Goal: Task Accomplishment & Management: Manage account settings

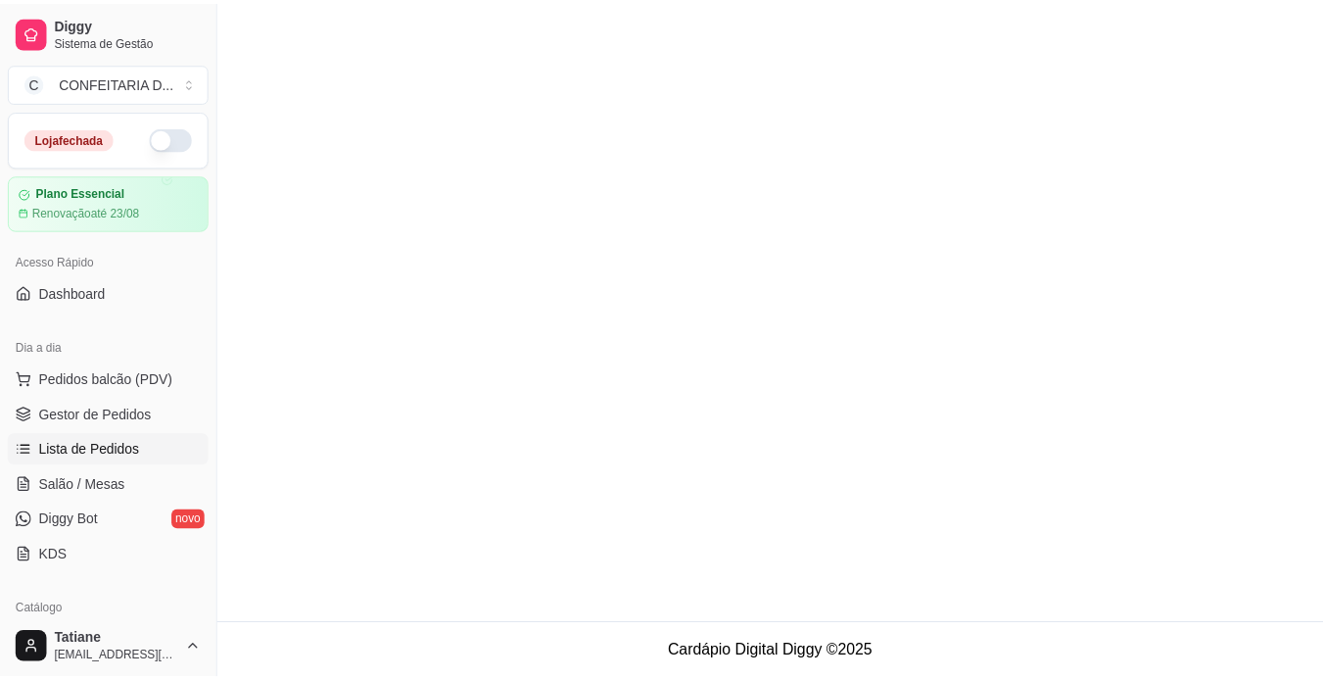
scroll to position [196, 0]
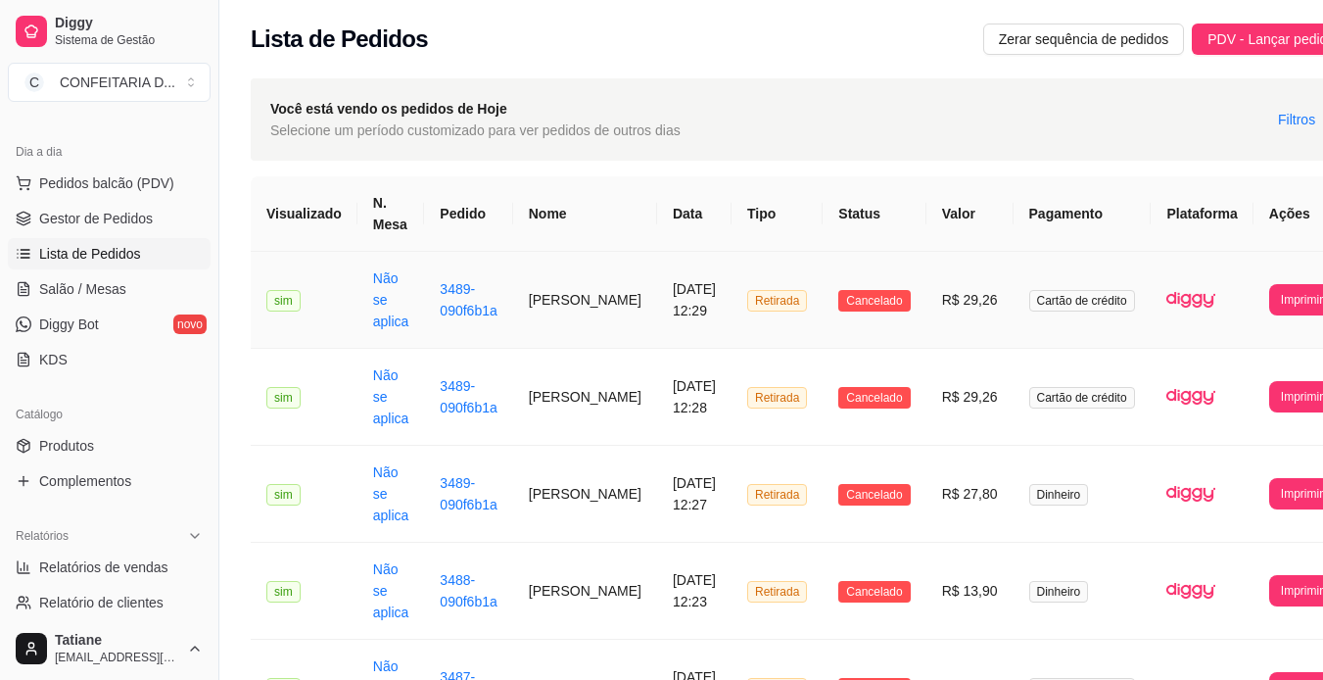
click at [566, 281] on td "[PERSON_NAME]" at bounding box center [585, 300] width 144 height 97
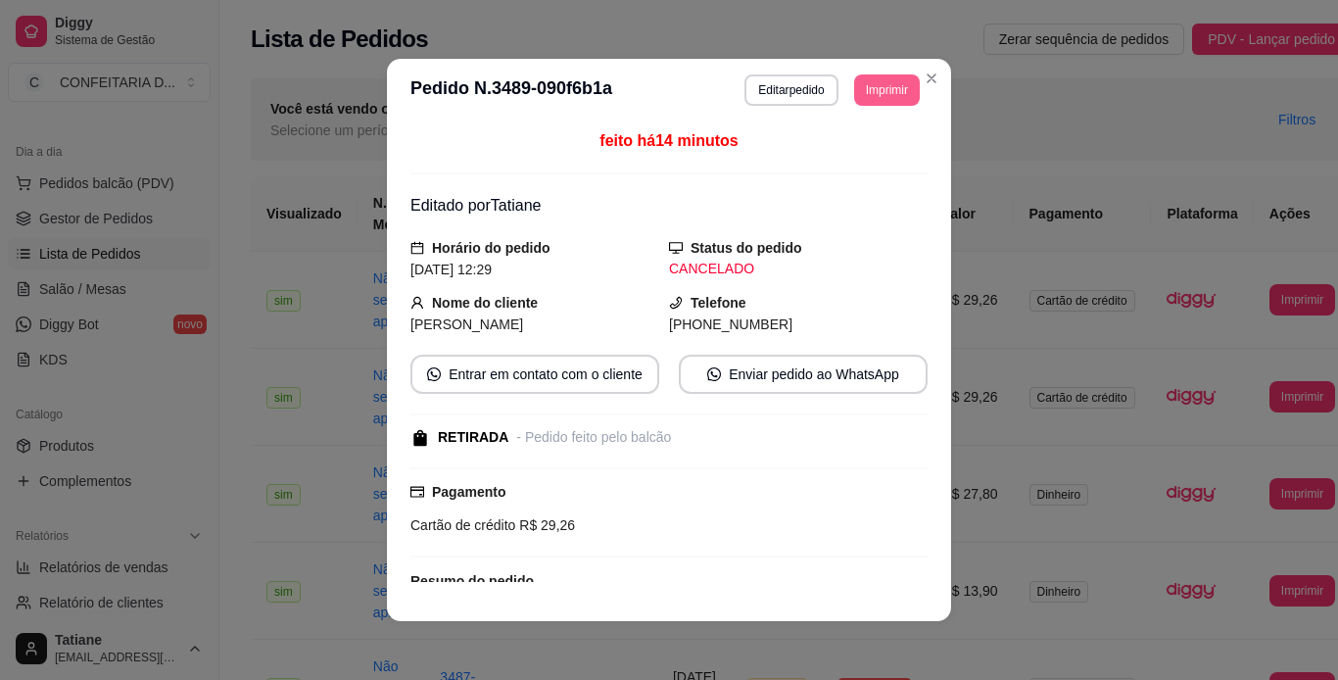
click at [864, 95] on button "Imprimir" at bounding box center [887, 89] width 66 height 31
click at [867, 165] on button "IMPRESSORA" at bounding box center [842, 158] width 137 height 30
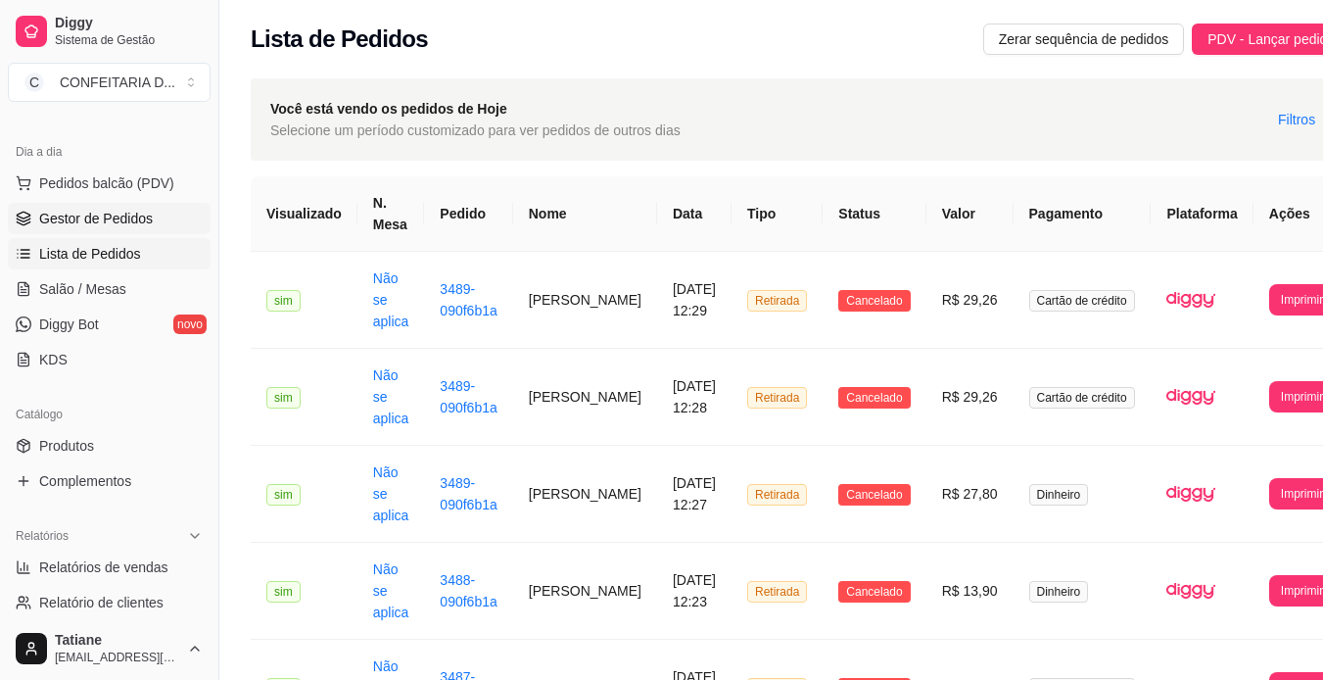
click at [90, 230] on link "Gestor de Pedidos" at bounding box center [109, 218] width 203 height 31
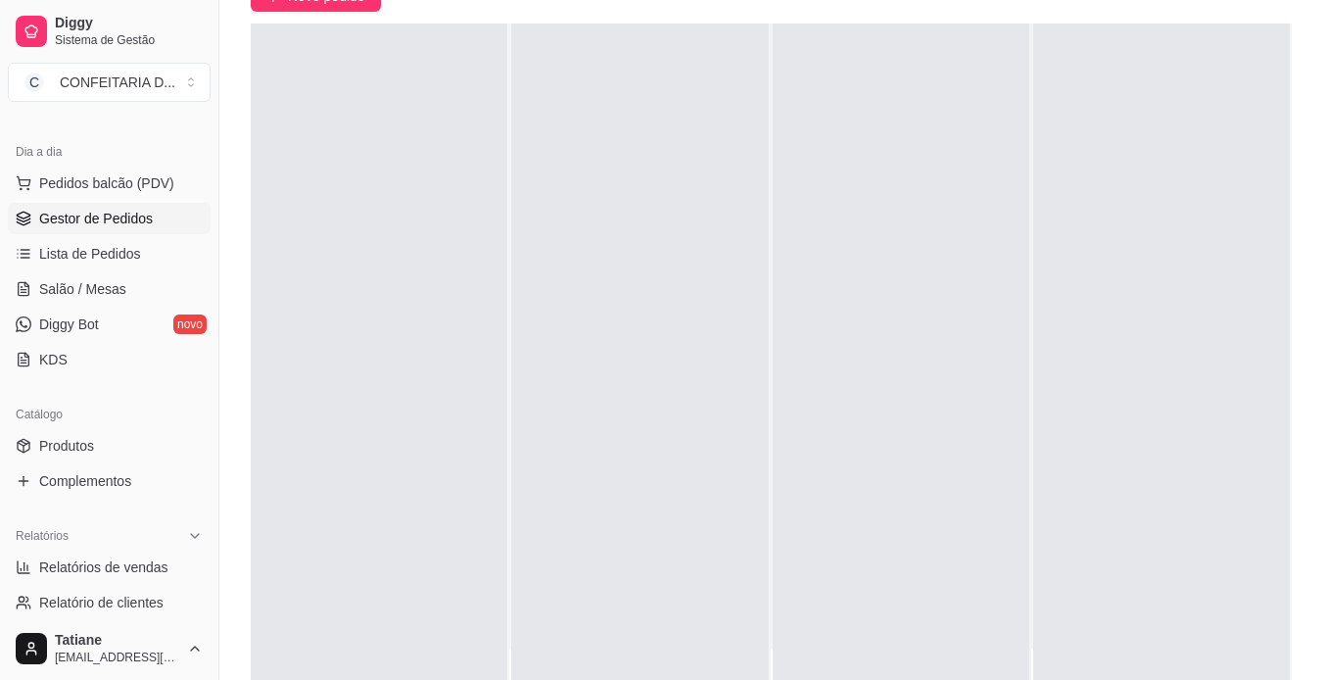
scroll to position [299, 0]
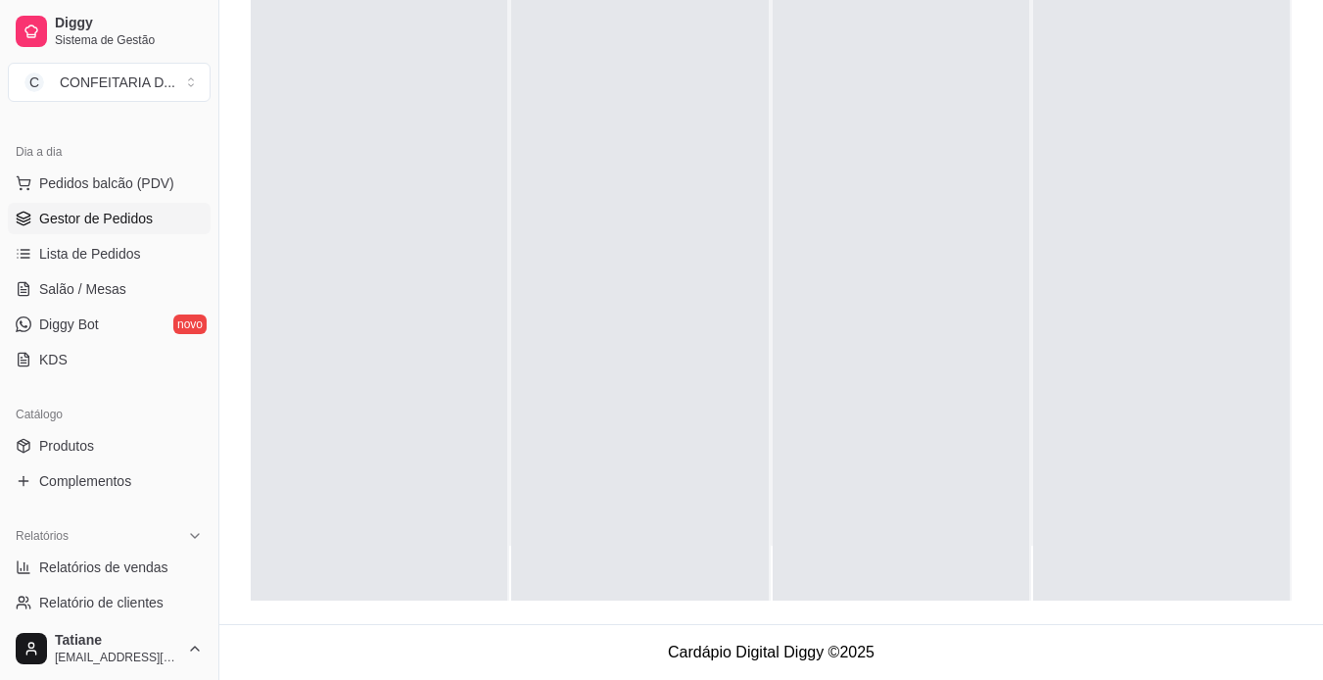
click at [104, 340] on ul "Pedidos balcão (PDV) Gestor de Pedidos Lista de Pedidos Salão / Mesas Diggy Bot…" at bounding box center [109, 271] width 203 height 208
click at [103, 333] on link "Diggy Bot novo" at bounding box center [109, 323] width 203 height 31
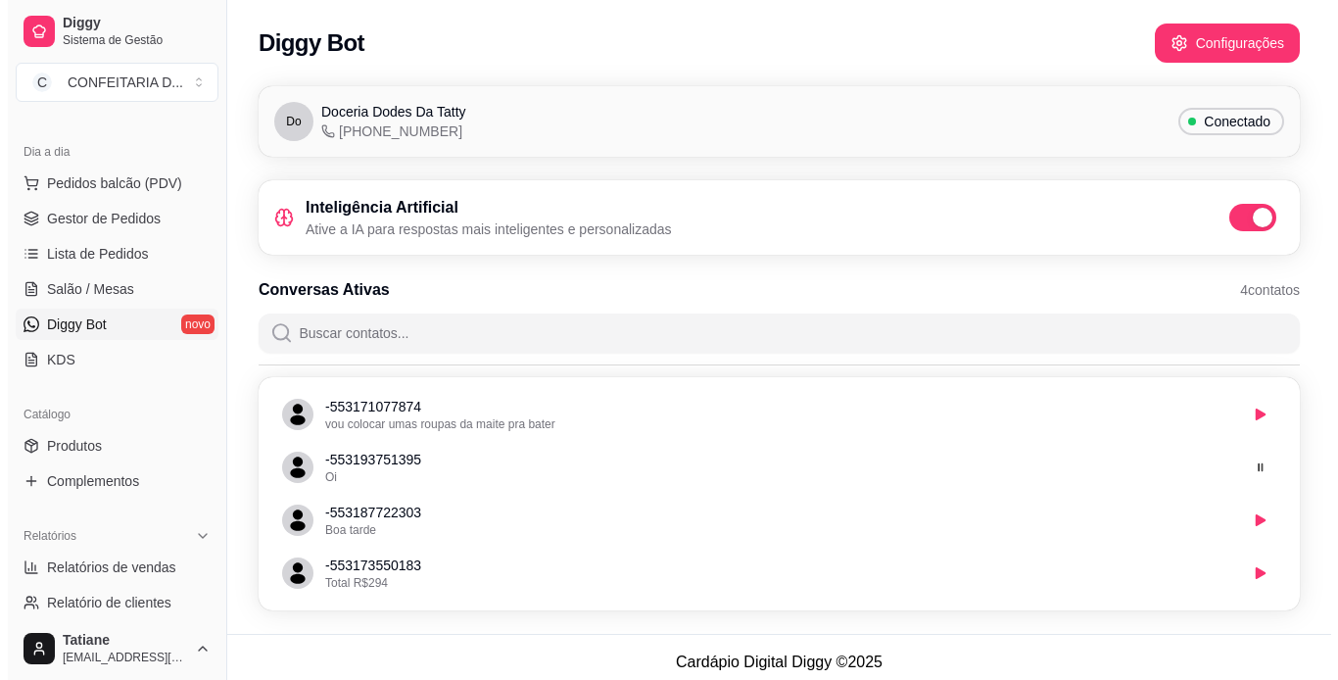
scroll to position [10, 0]
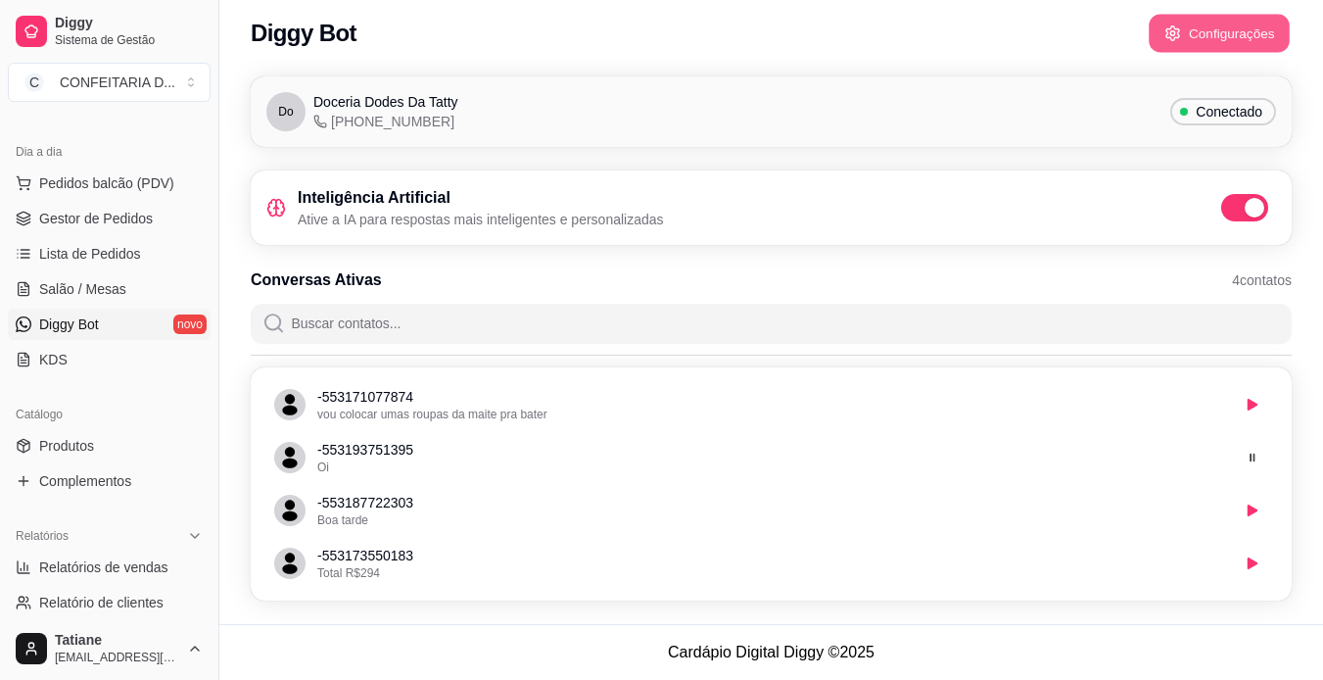
click at [1223, 26] on button "Configurações" at bounding box center [1219, 34] width 141 height 38
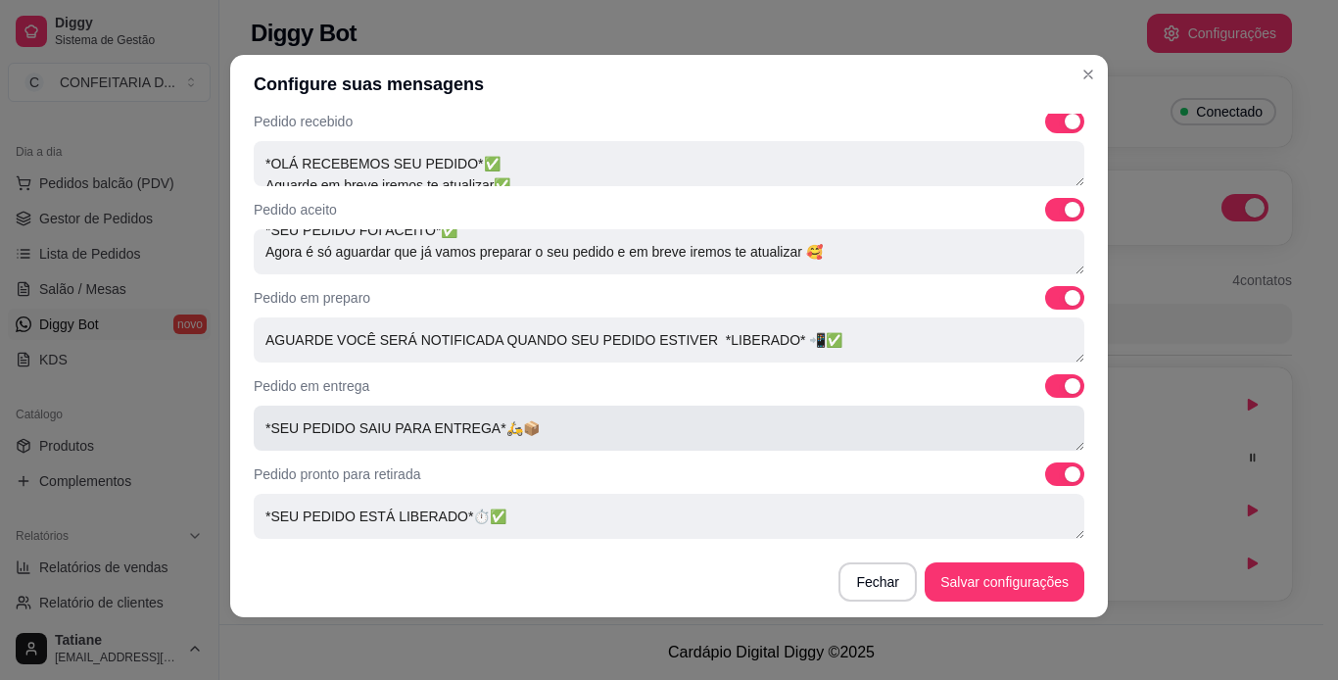
scroll to position [172, 0]
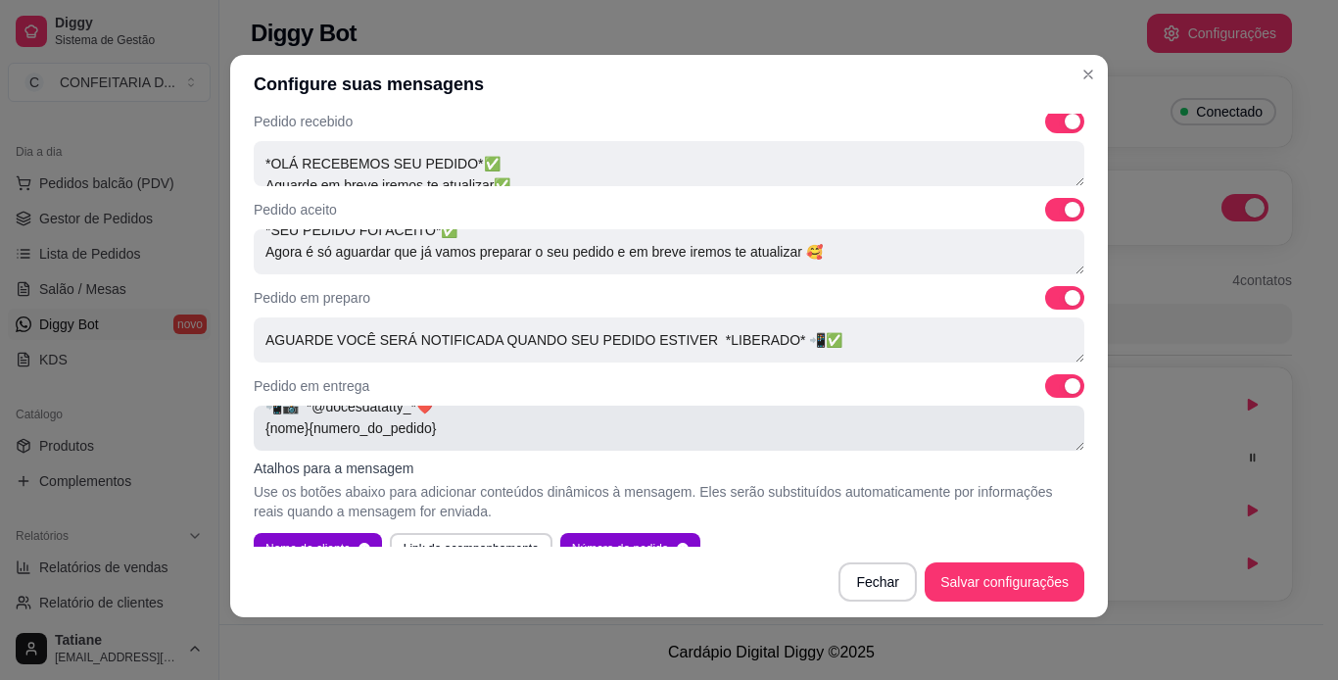
click at [1042, 448] on textarea "*SEU PEDIDO SAIU PARA ENTREGA*🛵📦 Fique atento a buzina, Caso precise o motoboy …" at bounding box center [669, 427] width 830 height 45
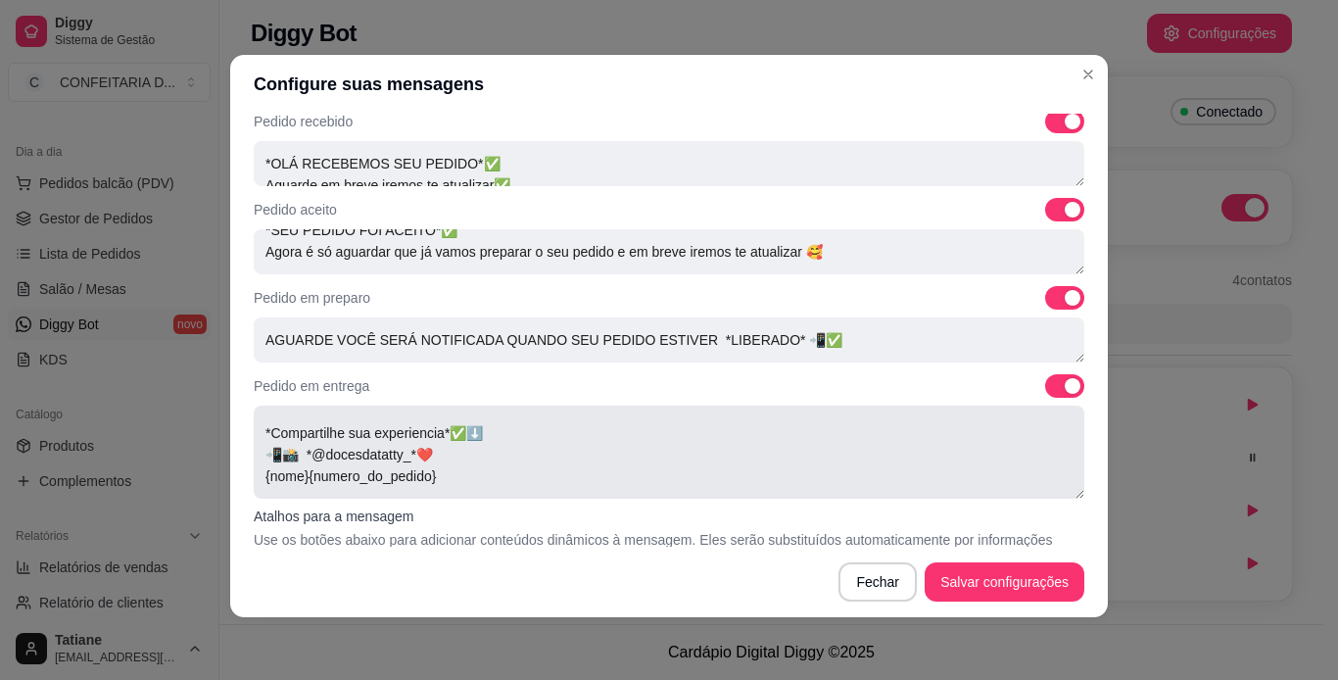
drag, startPoint x: 1058, startPoint y: 443, endPoint x: 1060, endPoint y: 491, distance: 48.0
click at [1060, 491] on textarea "*SEU PEDIDO SAIU PARA ENTREGA*🛵📦 Fique atento a buzina, Caso precise o motoboy …" at bounding box center [669, 451] width 830 height 93
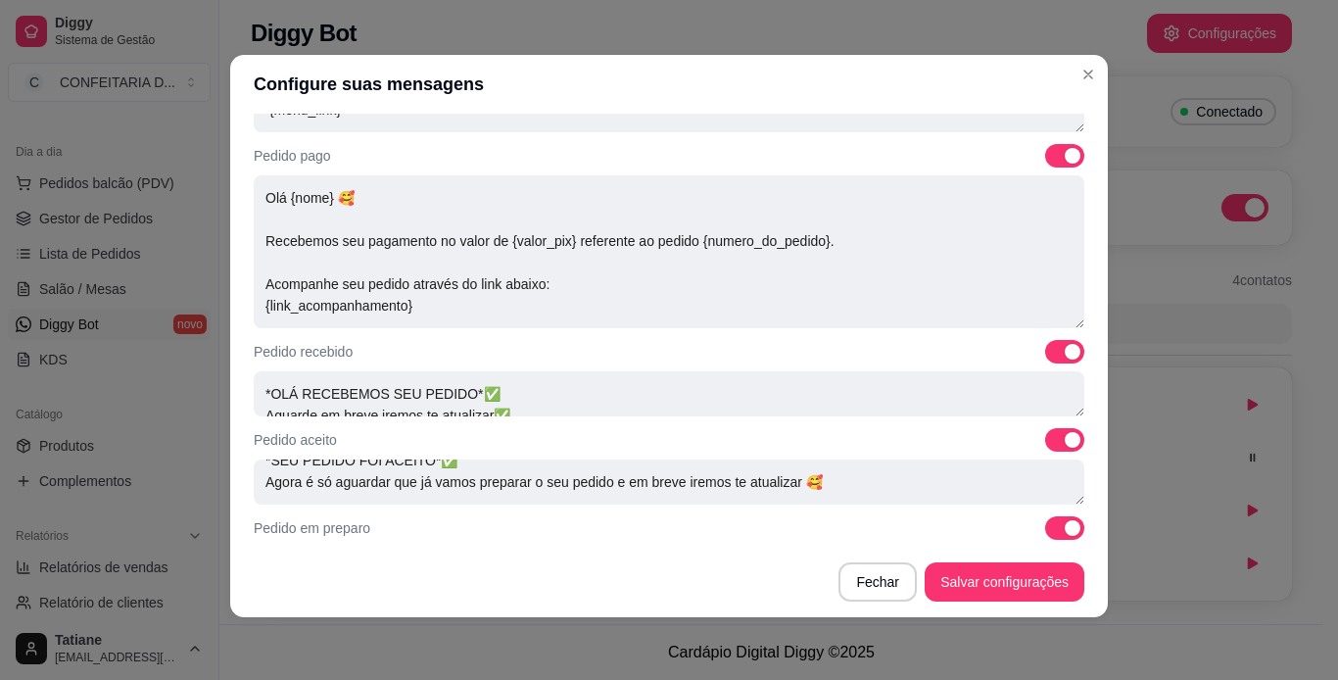
scroll to position [896, 0]
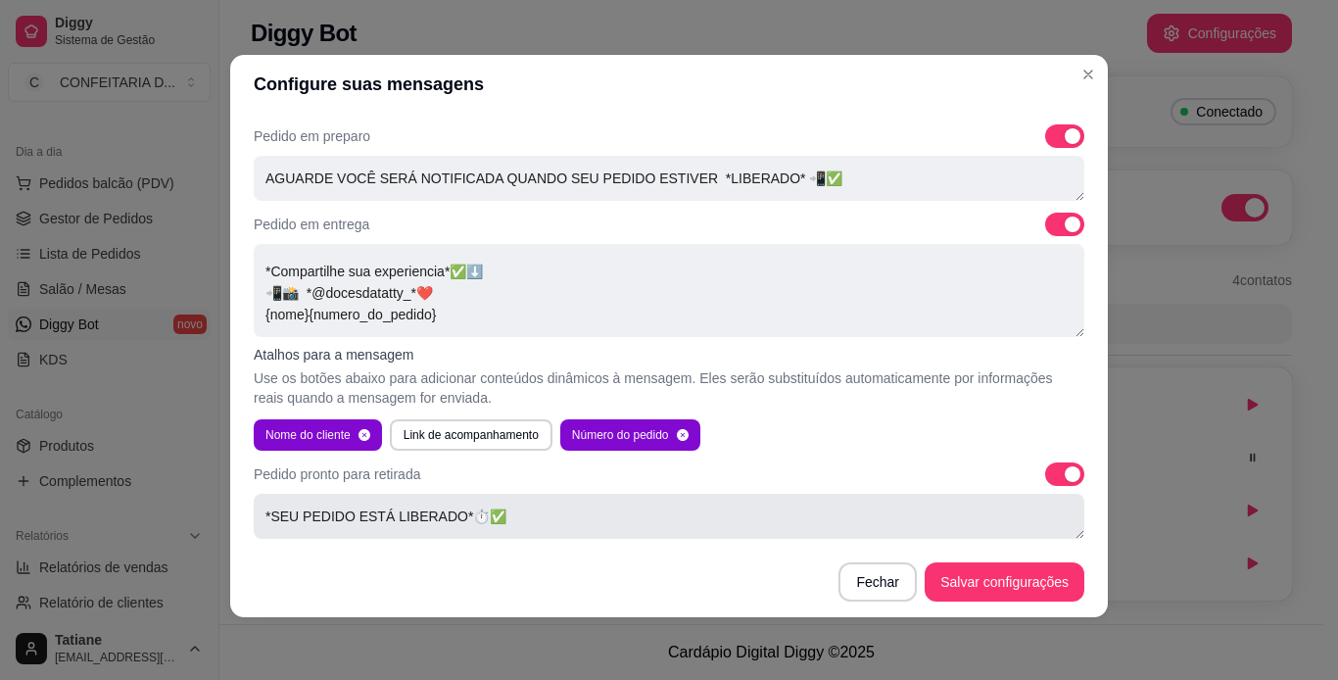
click at [1007, 513] on textarea "*SEU PEDIDO ESTÁ LIBERADO*⏱✅ *NOSSO ENDEREÇO*⬇📍 *[STREET_ADDRESS]* *MOTO ENTREG…" at bounding box center [669, 516] width 830 height 45
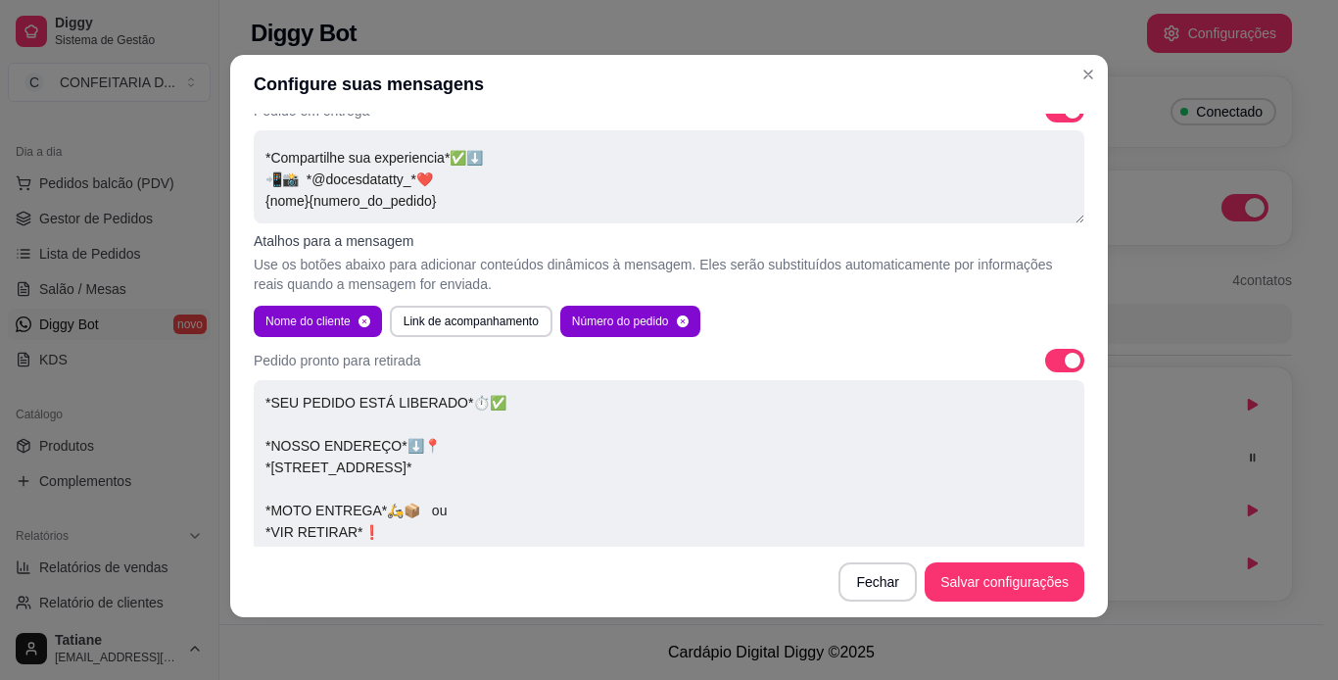
drag, startPoint x: 1057, startPoint y: 419, endPoint x: 1072, endPoint y: 631, distance: 212.1
click at [1072, 631] on div "Configure suas mensagens Mensagens automáticas Personalize as mensagens que o r…" at bounding box center [669, 340] width 1338 height 680
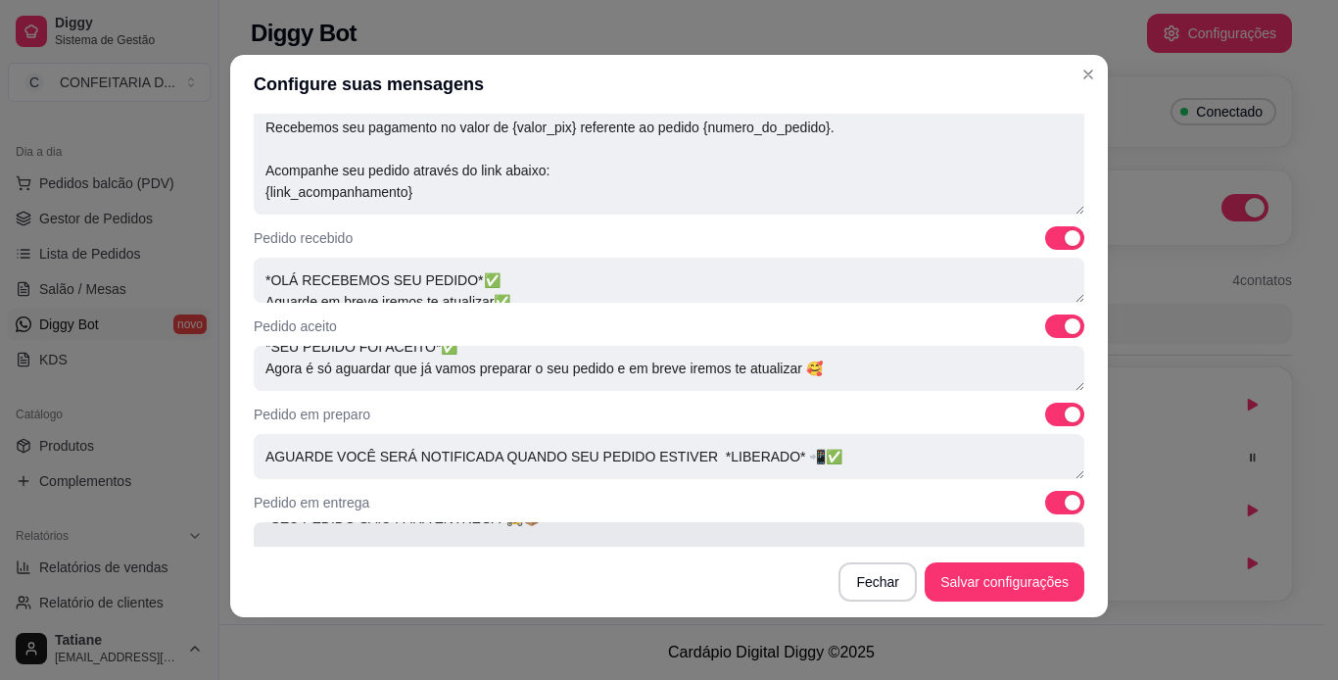
scroll to position [814, 0]
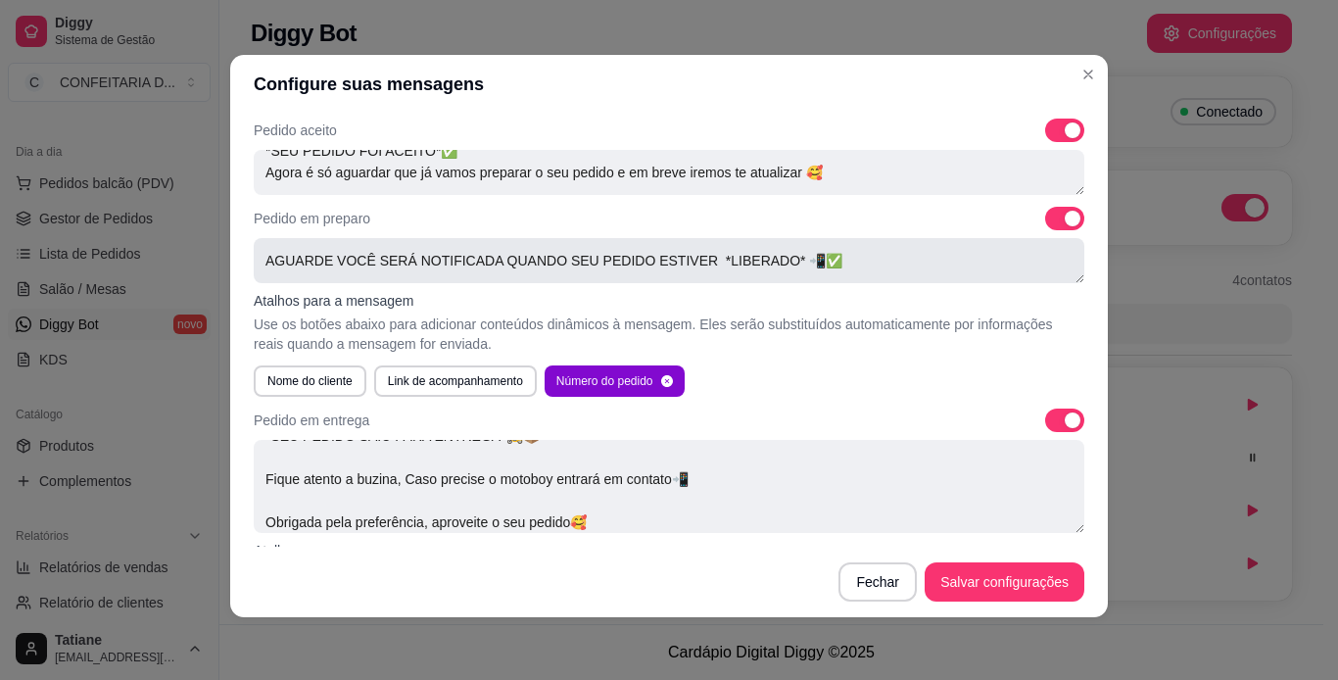
click at [827, 258] on textarea "*ESTAMOS EMBALANDO SEU PEDIDO* 👨🏽‍🍳{numero_do_pedido} AGUARDE VOCÊ SERÁ NOTIFIC…" at bounding box center [669, 260] width 830 height 45
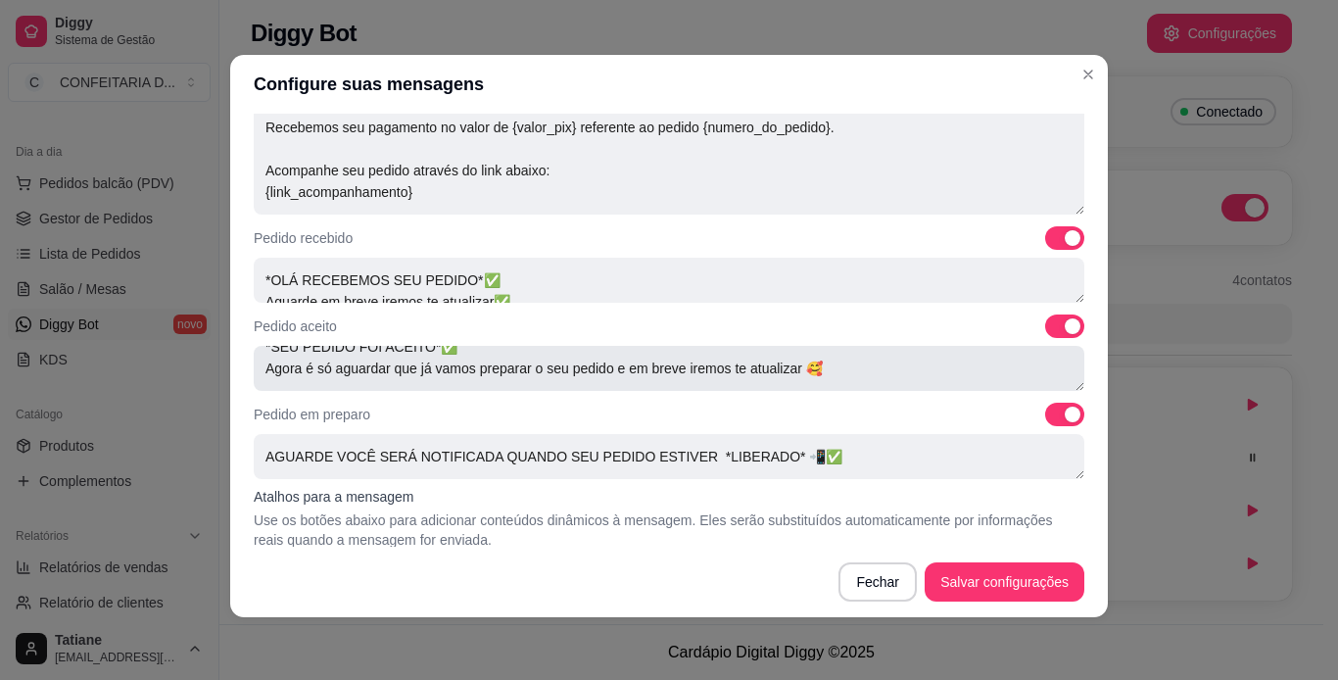
click at [647, 362] on textarea "*SEU PEDIDO FOI ACEITO*✅ Agora é só aguardar que já vamos preparar o seu pedido…" at bounding box center [669, 368] width 830 height 45
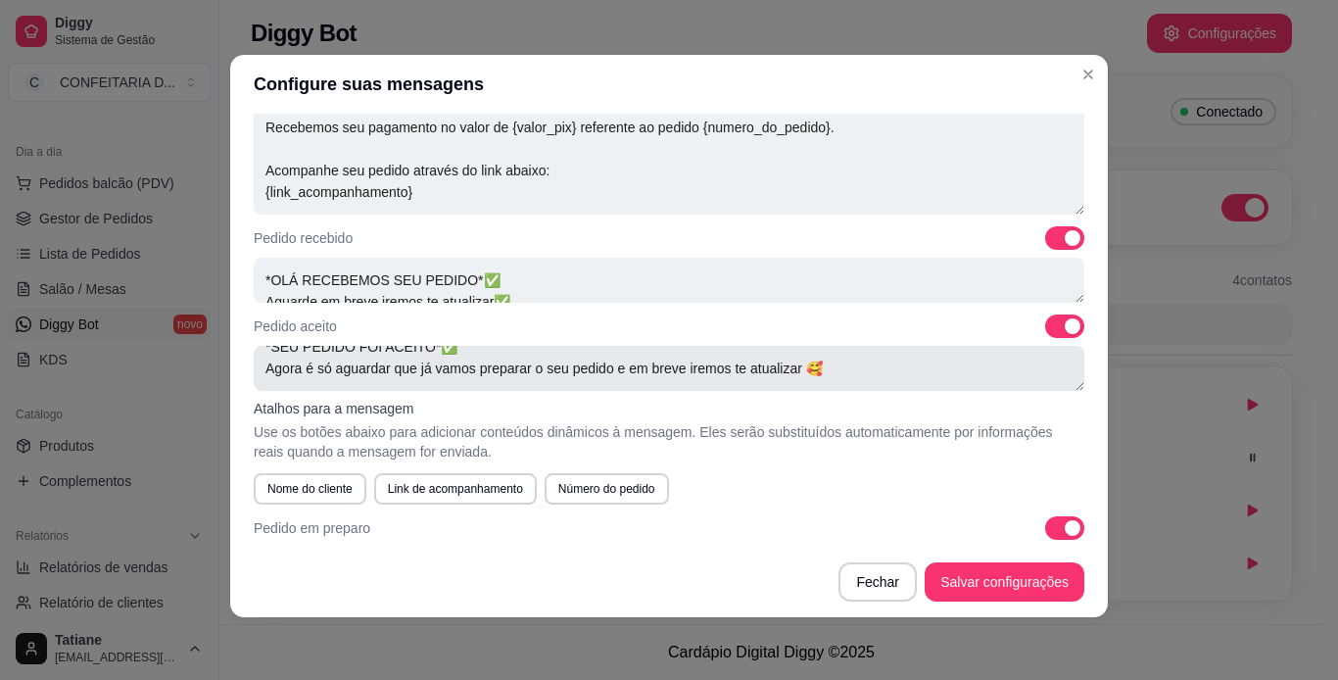
scroll to position [0, 0]
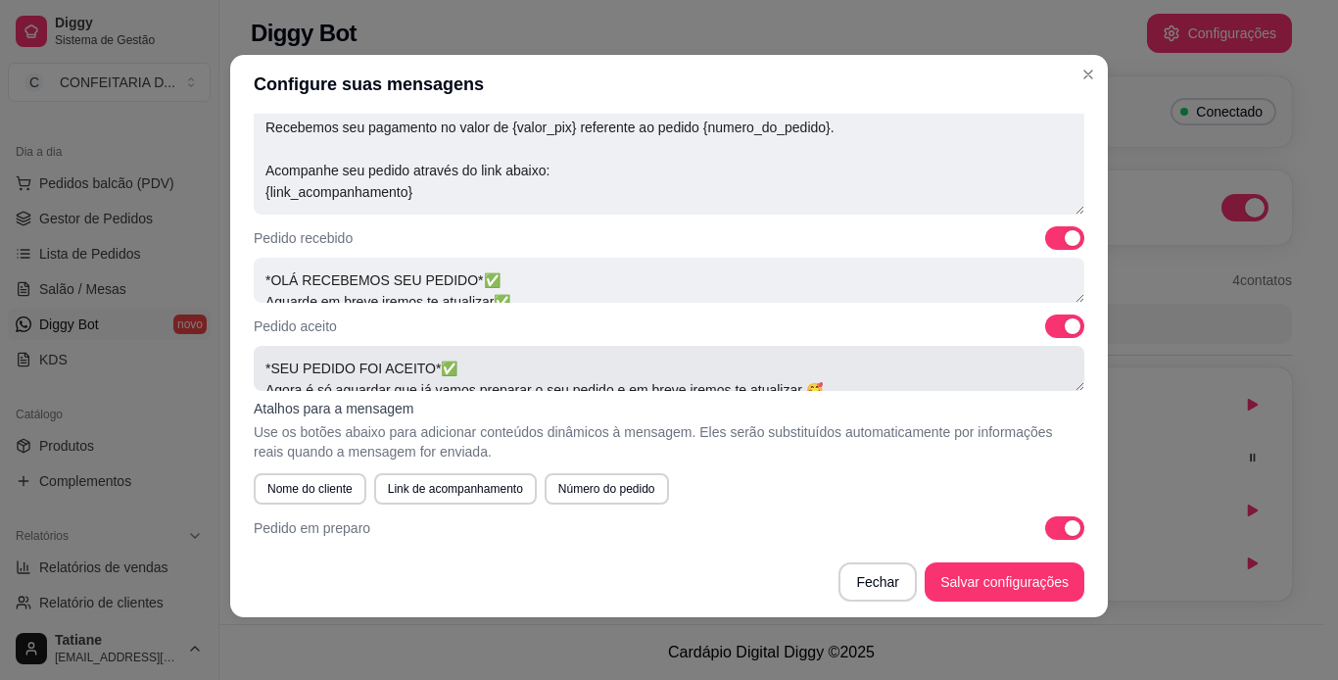
click at [423, 366] on textarea "*SEU PEDIDO FOI ACEITO*✅ Agora é só aguardar que já vamos preparar o seu pedido…" at bounding box center [669, 368] width 830 height 45
click at [269, 362] on textarea "*SEU PEDIDO FOI ACEITO*✅ Agora é só aguardar que já vamos preparar o seu pedido…" at bounding box center [669, 368] width 830 height 45
click at [411, 364] on textarea "*SEU PEDIDO FOI ACEITO*✅ Agora é só aguardar que já vamos preparar o seu pedido…" at bounding box center [669, 368] width 830 height 45
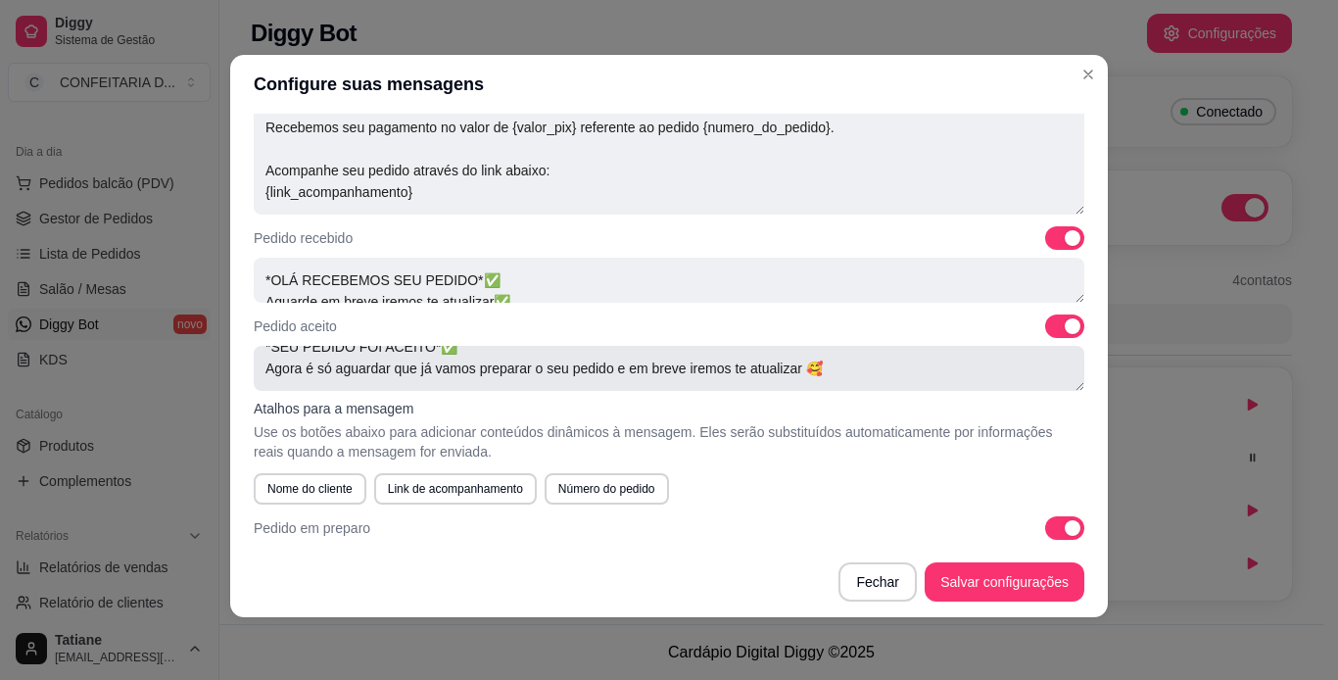
click at [828, 376] on textarea "*SEU PEDIDO FOI ACEITO*✅ Agora é só aguardar que já vamos preparar o seu pedido…" at bounding box center [669, 368] width 830 height 45
click at [306, 484] on button "Nome do cliente" at bounding box center [310, 488] width 113 height 31
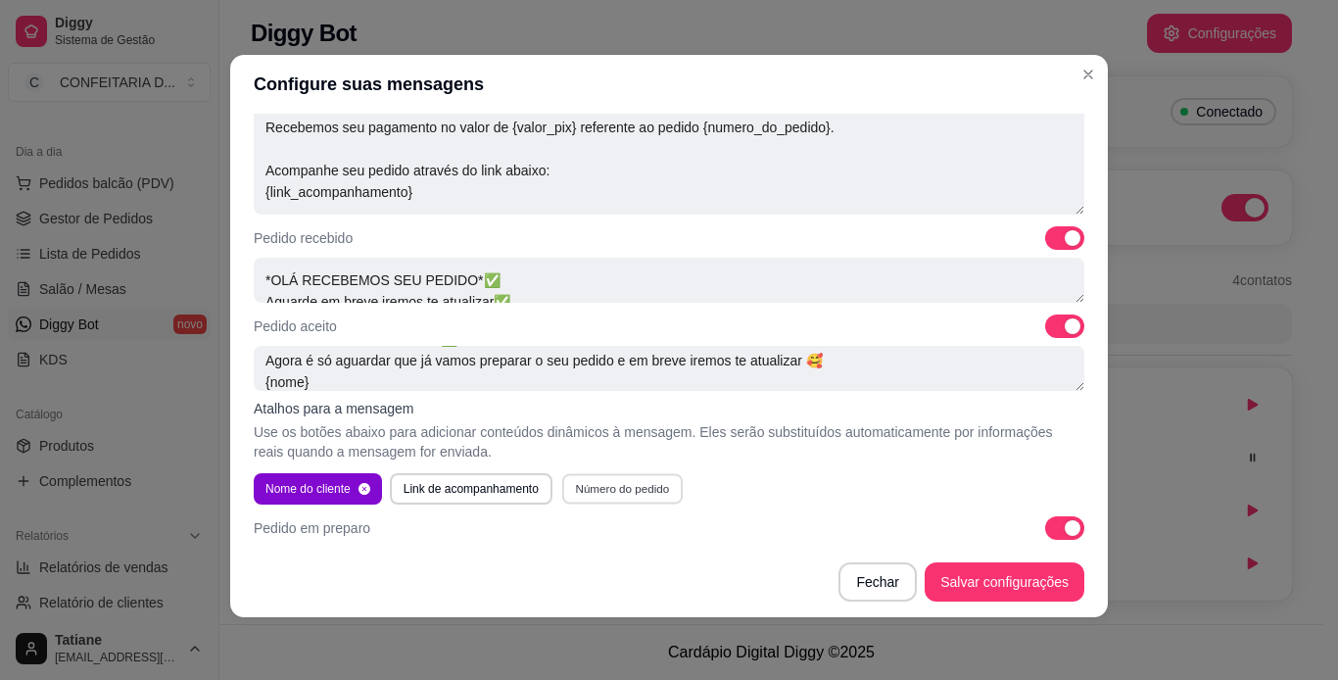
click at [606, 483] on button "Número do pedido" at bounding box center [622, 488] width 120 height 30
type textarea "*SEU PEDIDO FOI ACEITO*✅ Agora é só aguardar que já vamos preparar o seu pedido…"
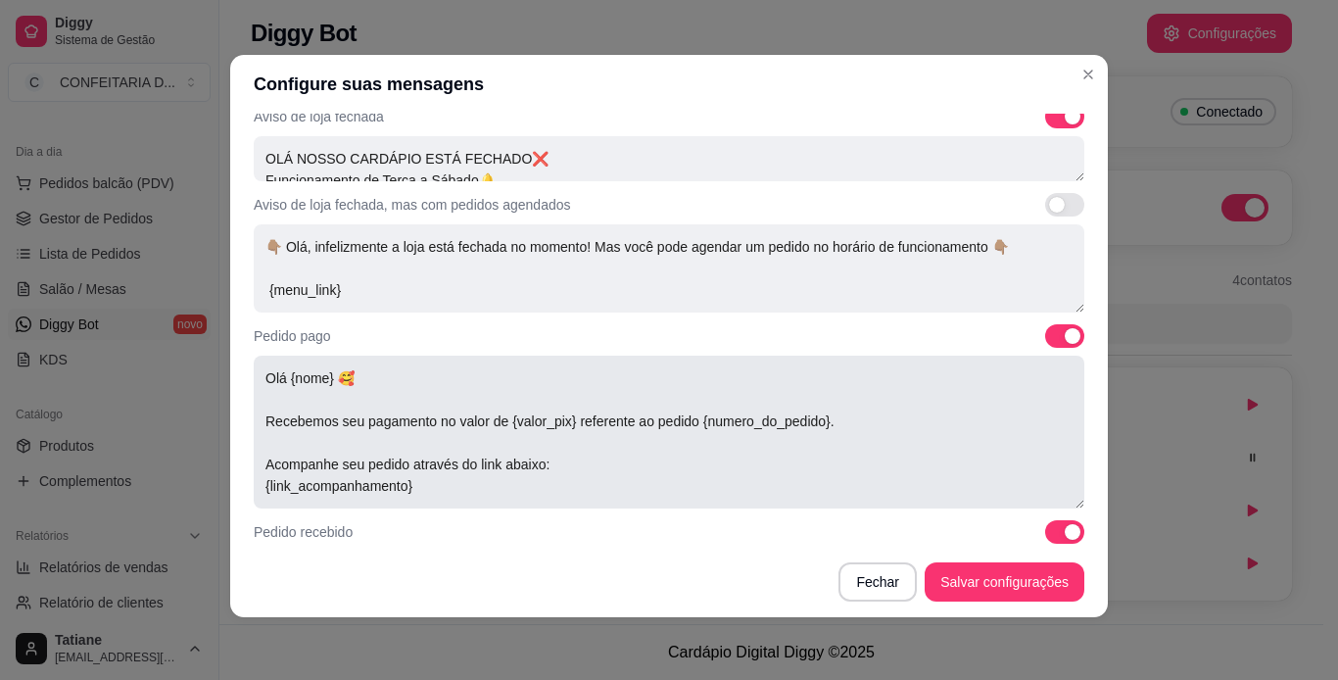
scroll to position [0, 0]
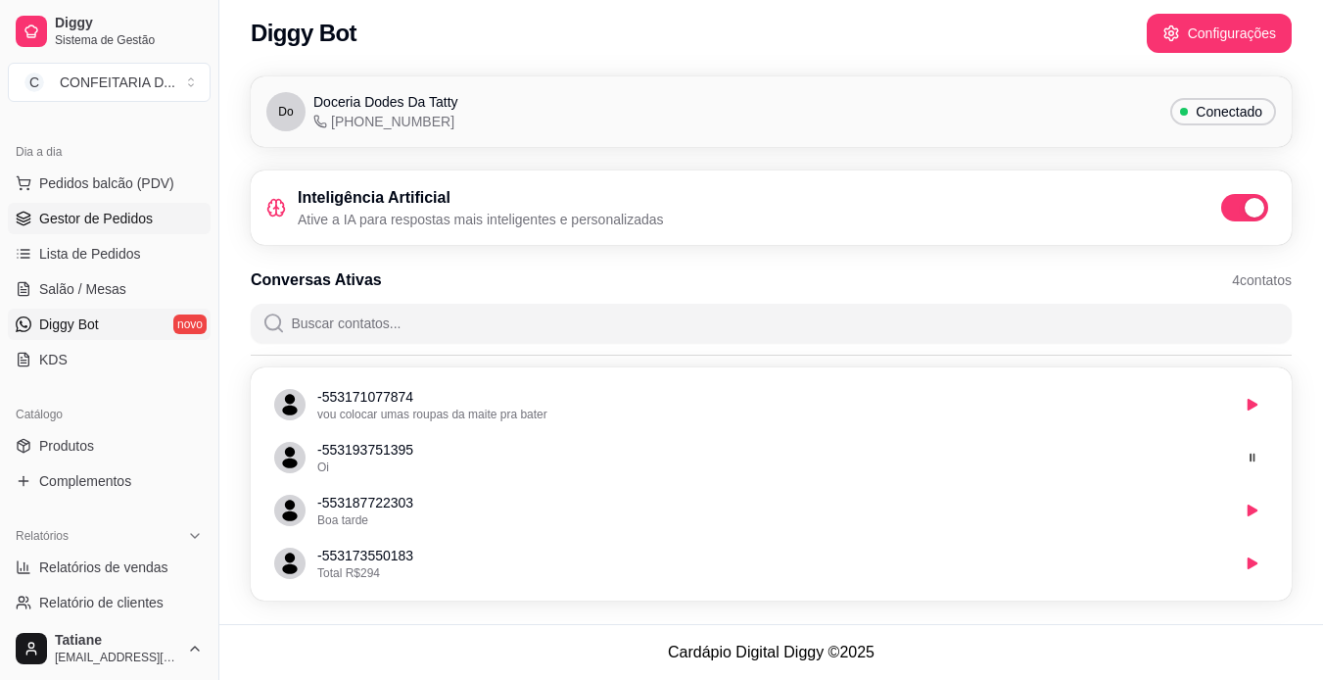
click at [78, 226] on span "Gestor de Pedidos" at bounding box center [96, 219] width 114 height 20
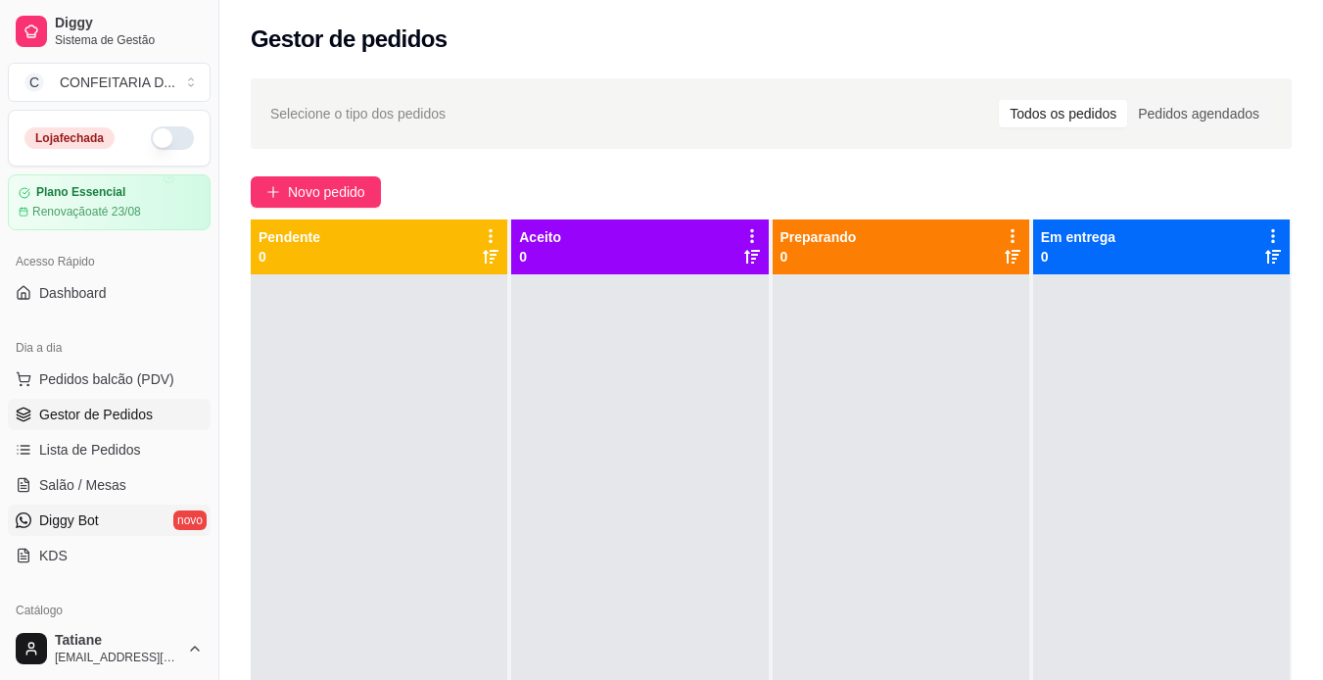
click at [68, 522] on span "Diggy Bot" at bounding box center [69, 520] width 60 height 20
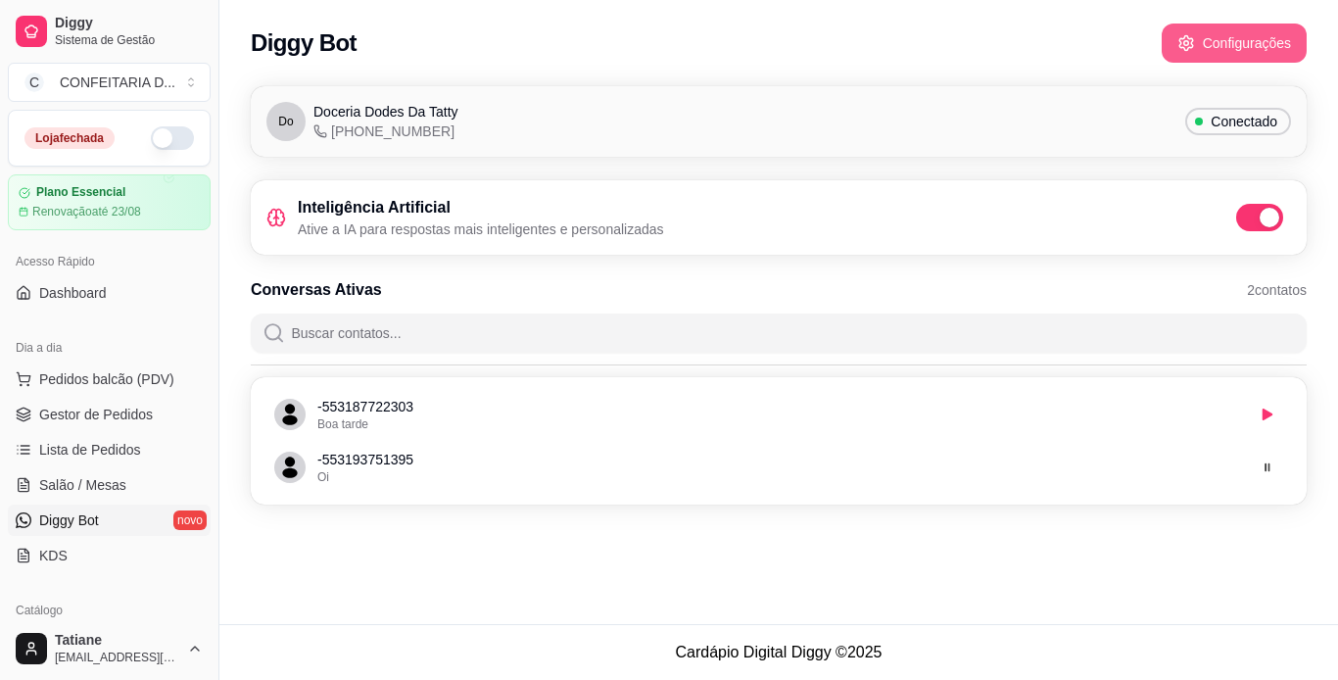
click at [1271, 39] on button "Configurações" at bounding box center [1233, 43] width 145 height 39
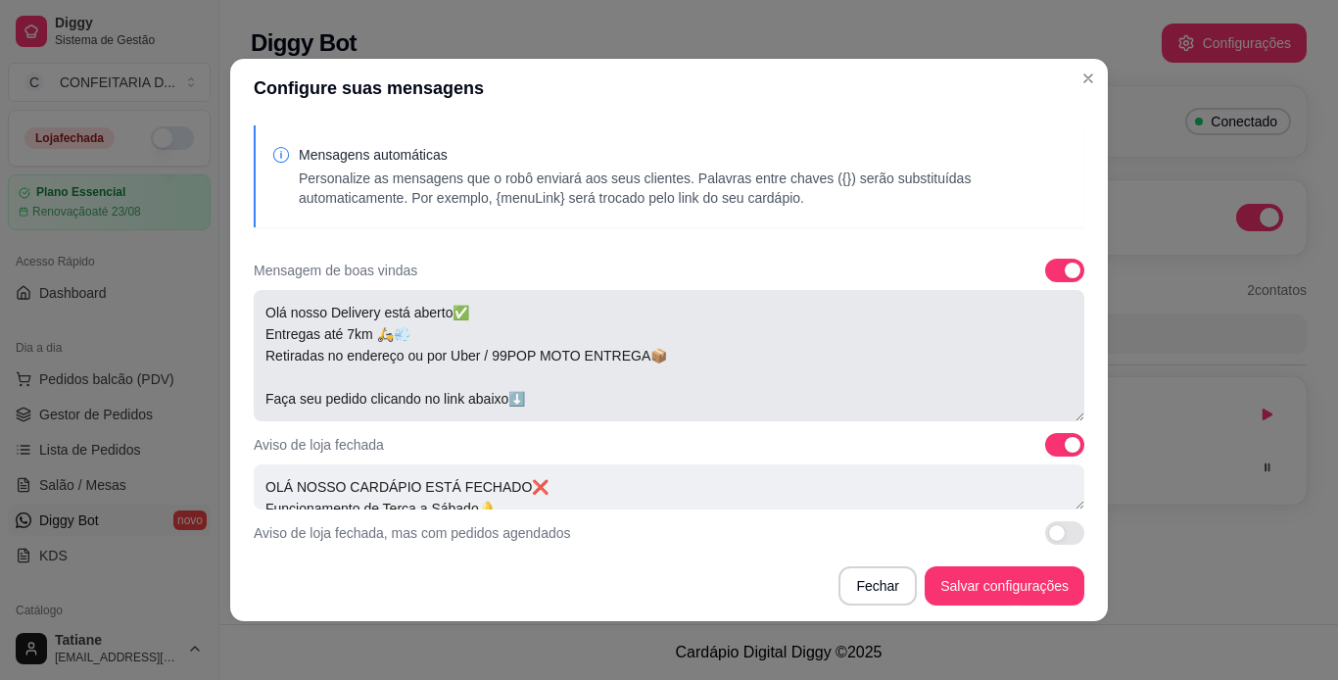
click at [493, 386] on textarea "Olá nosso Delivery está aberto✅ Entregas até 7km 🛵💨 Retiradas no endereço ou po…" at bounding box center [669, 355] width 830 height 131
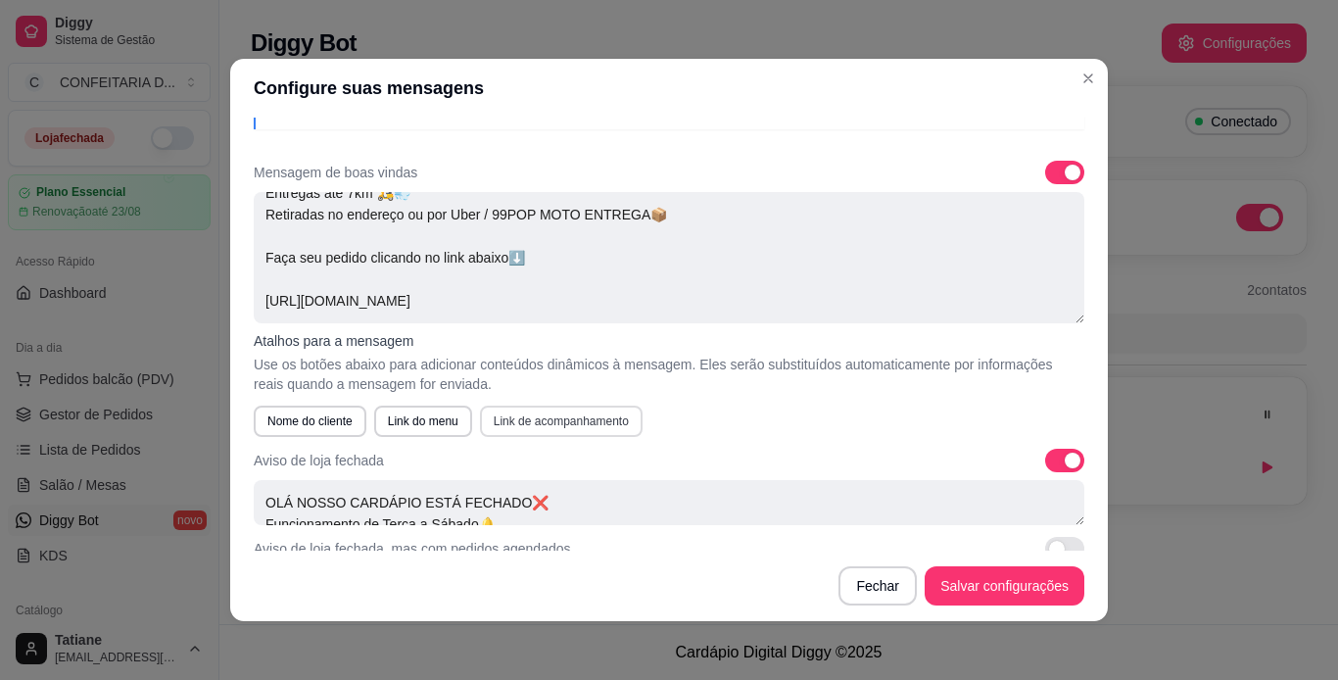
scroll to position [294, 0]
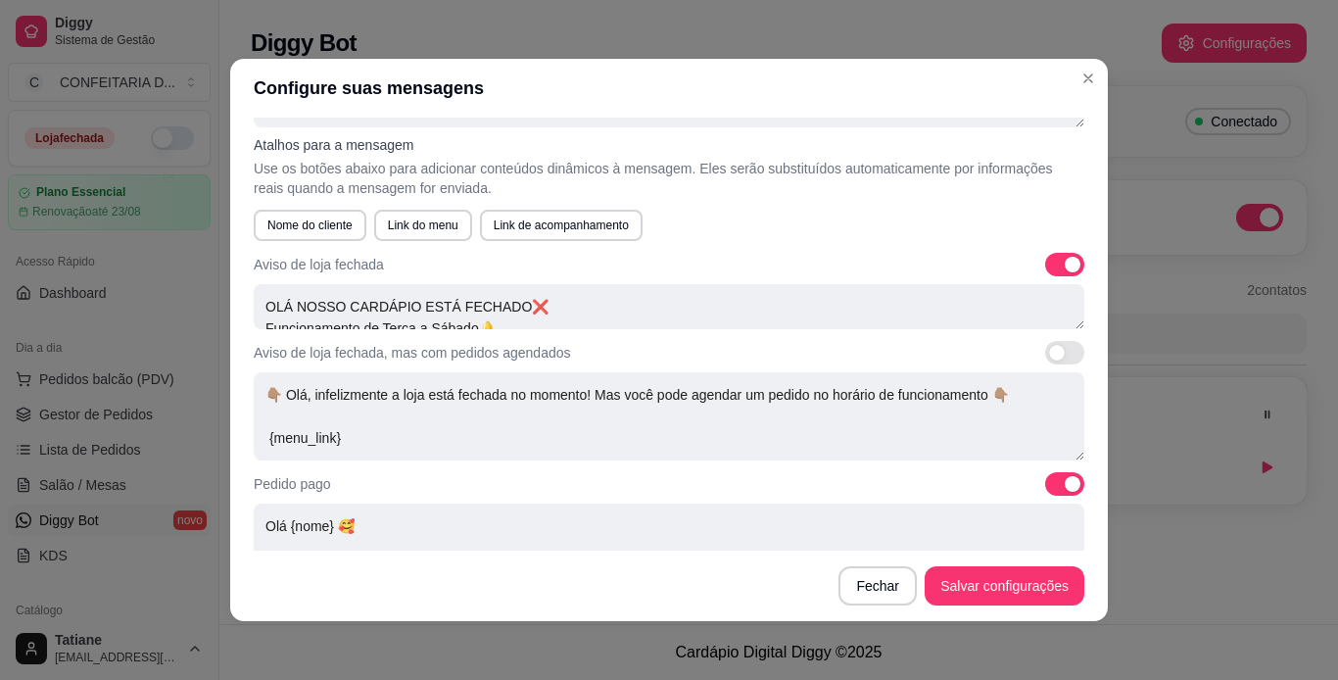
click at [515, 333] on div "Mensagens automáticas Personalize as mensagens que o robô enviará aos seus clie…" at bounding box center [668, 334] width 877 height 433
click at [532, 317] on textarea "OLÁ NOSSO CARDÁPIO ESTÁ FECHADO❌ Funcionamento de Terça a Sábado🔔 Acompanhe tud…" at bounding box center [669, 306] width 830 height 45
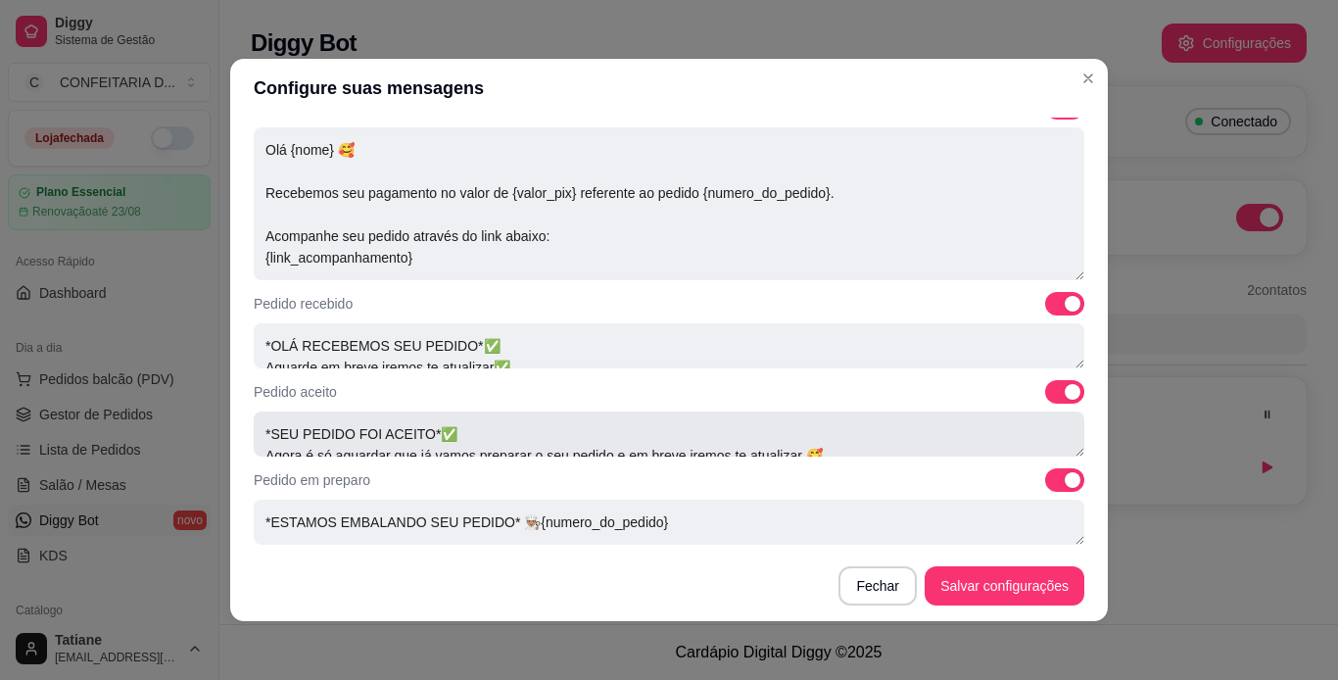
scroll to position [881, 0]
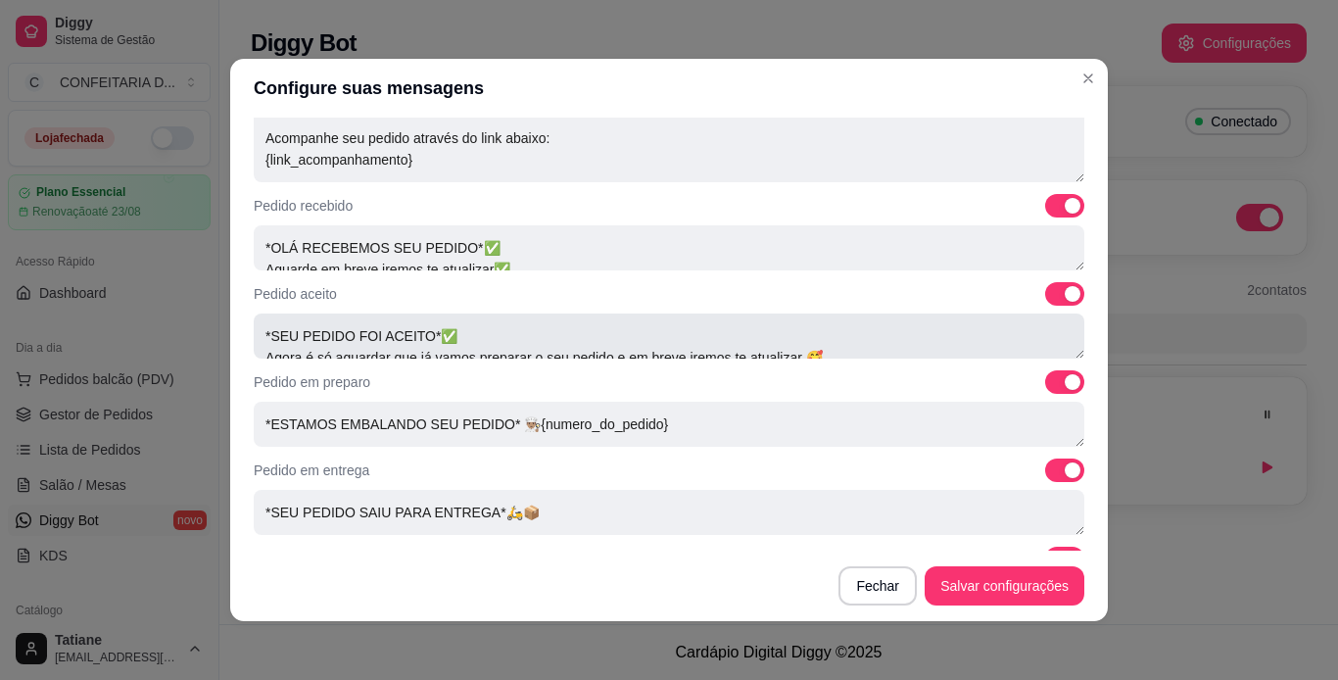
click at [565, 344] on textarea "*SEU PEDIDO FOI ACEITO*✅ Agora é só aguardar que já vamos preparar o seu pedido…" at bounding box center [669, 335] width 830 height 45
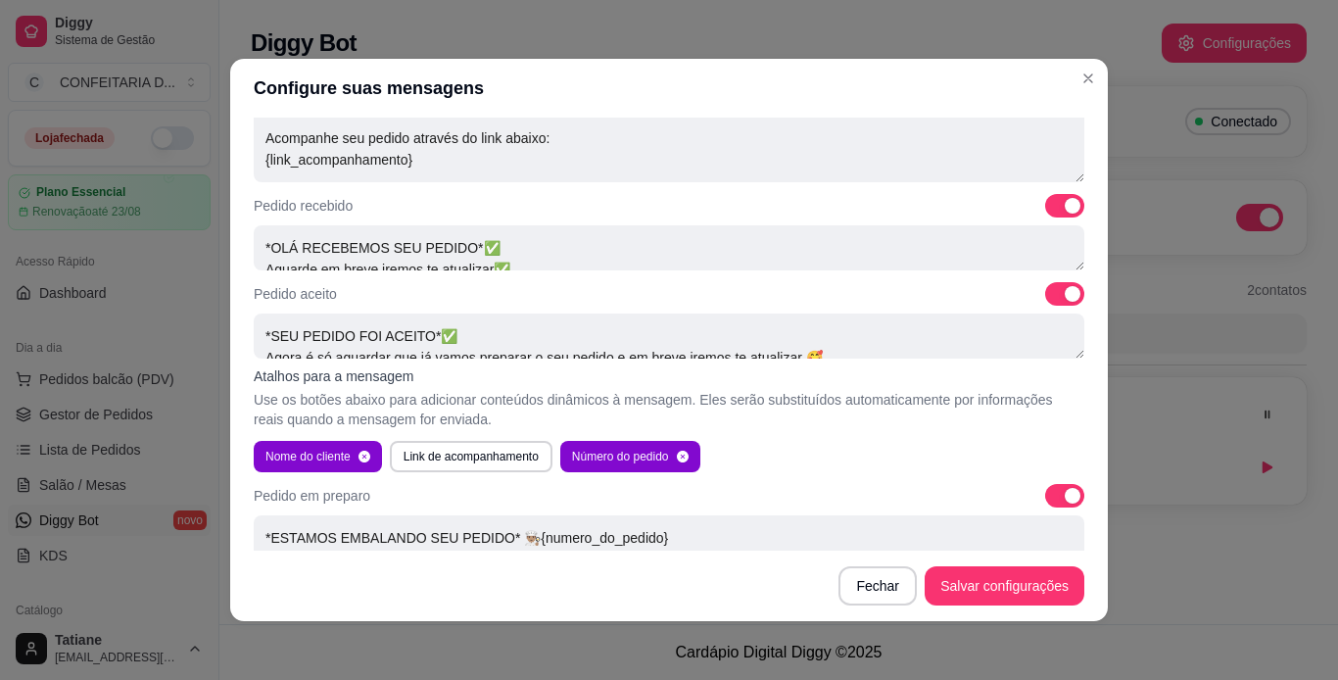
scroll to position [979, 0]
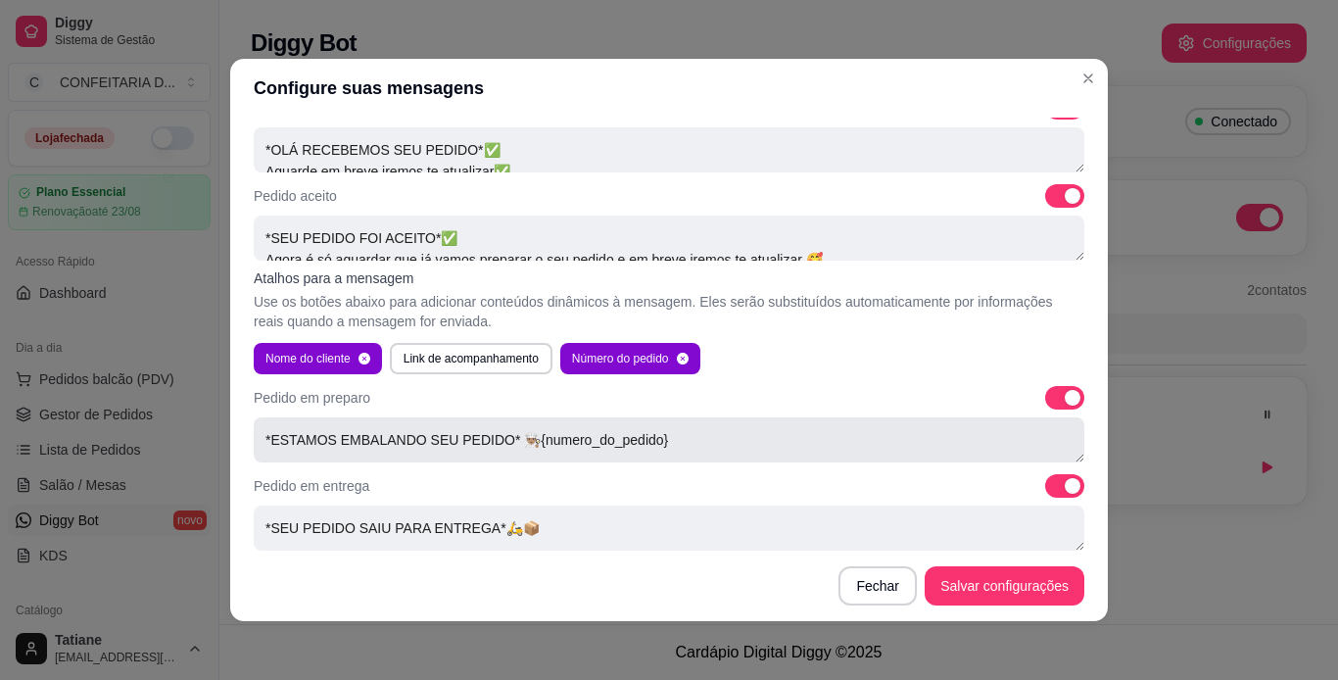
click at [700, 446] on textarea "*ESTAMOS EMBALANDO SEU PEDIDO* 👨🏽‍🍳{numero_do_pedido} AGUARDE VOCÊ SERÁ NOTIFIC…" at bounding box center [669, 439] width 830 height 45
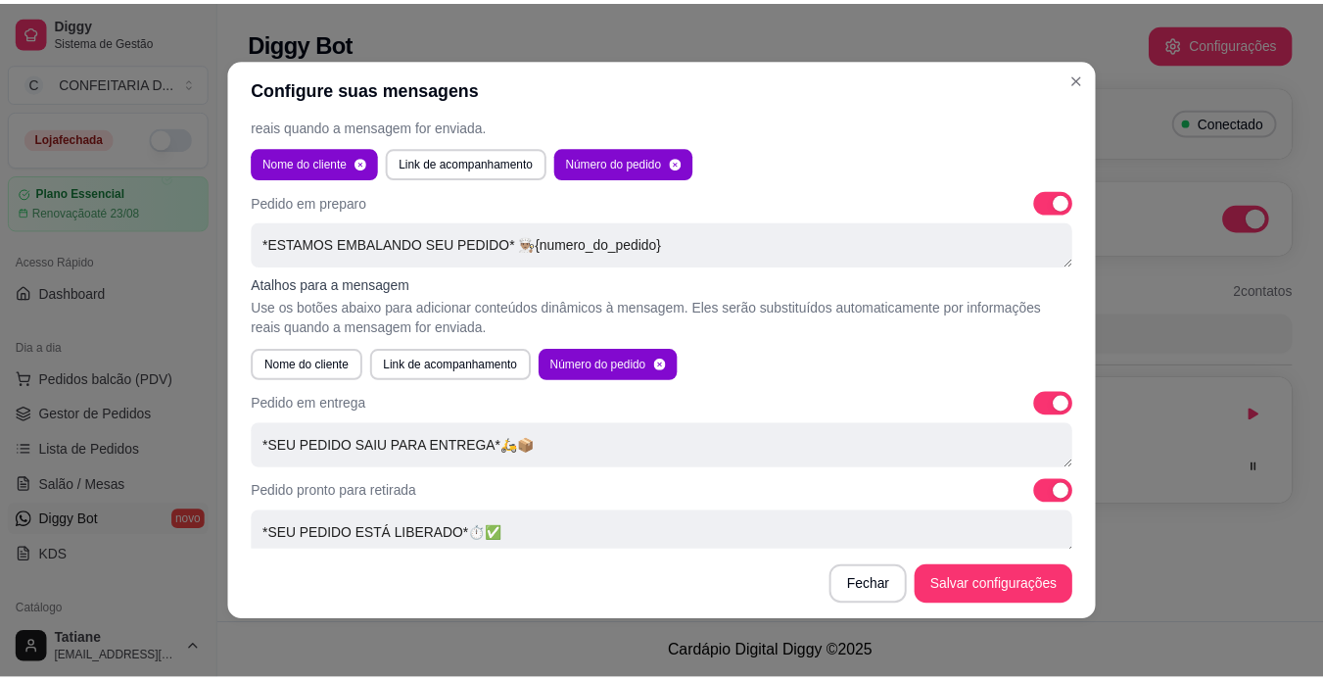
scroll to position [1189, 0]
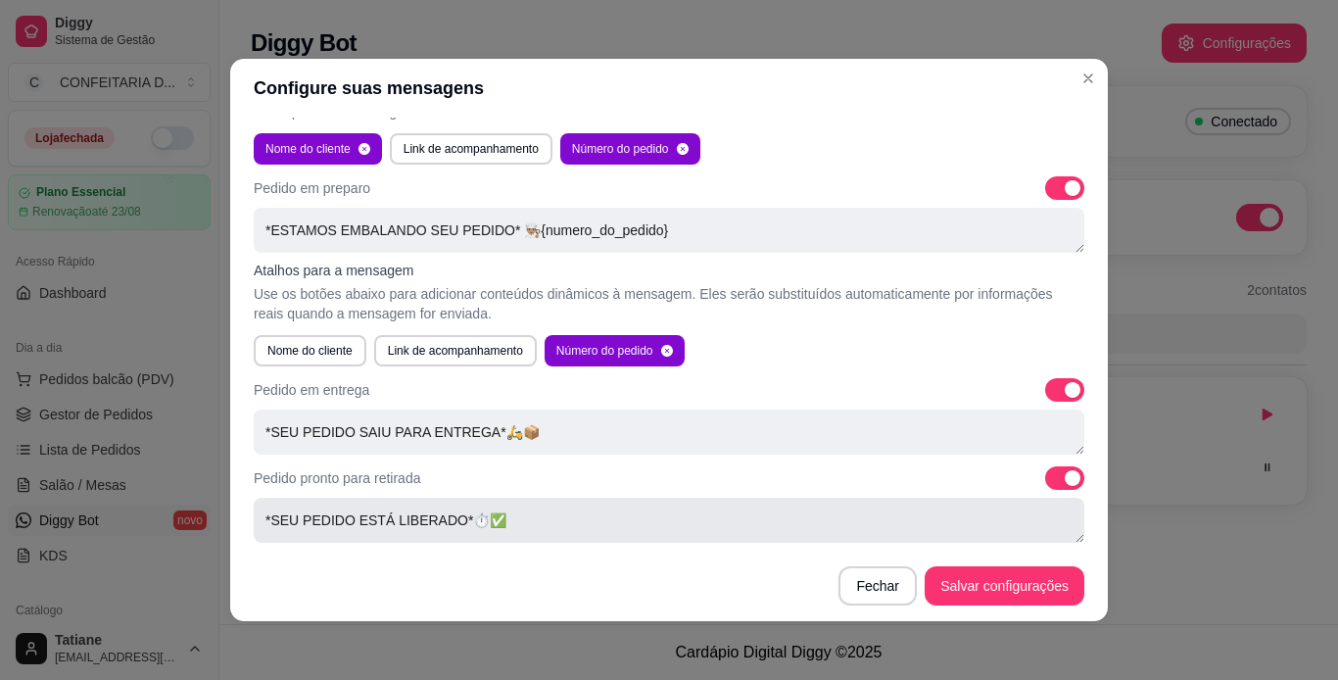
click at [558, 506] on textarea "*SEU PEDIDO ESTÁ LIBERADO*⏱✅ *NOSSO ENDEREÇO*⬇📍 *[STREET_ADDRESS]* *MOTO ENTREG…" at bounding box center [669, 519] width 830 height 45
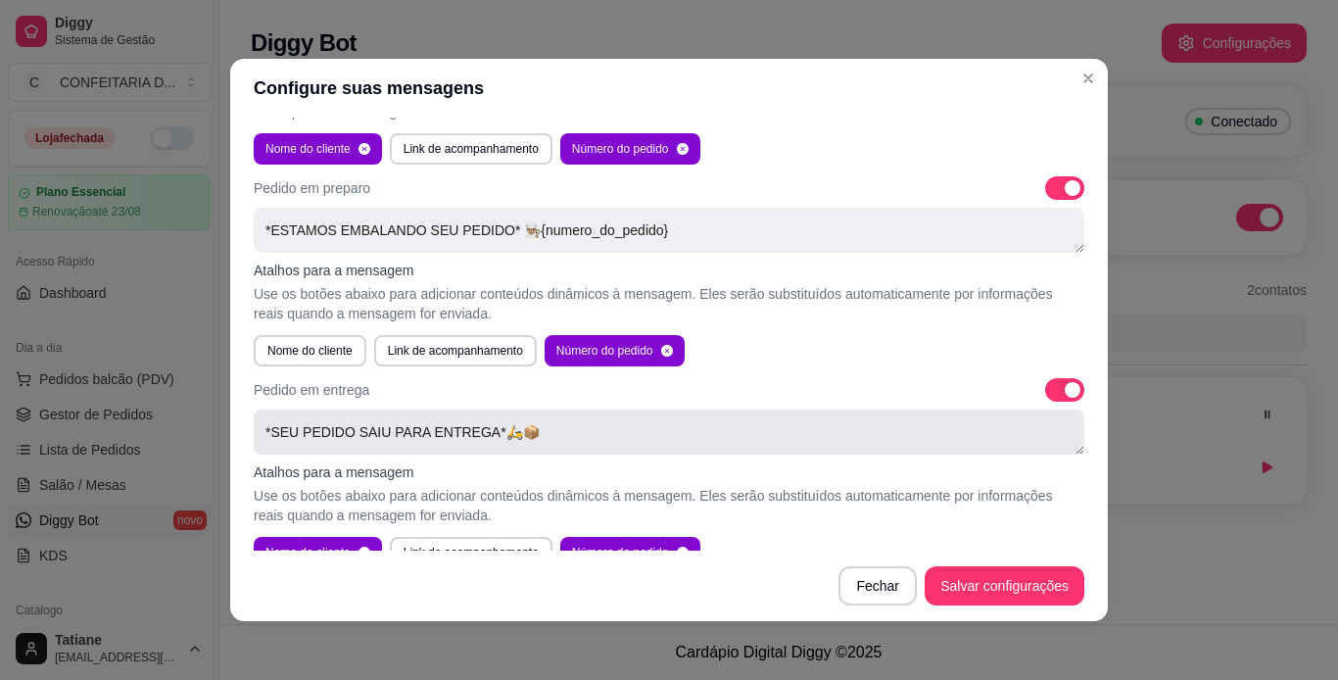
click at [573, 425] on textarea "*SEU PEDIDO SAIU PARA ENTREGA*🛵📦 Fique atento a buzina, Caso precise o motoboy …" at bounding box center [669, 431] width 830 height 45
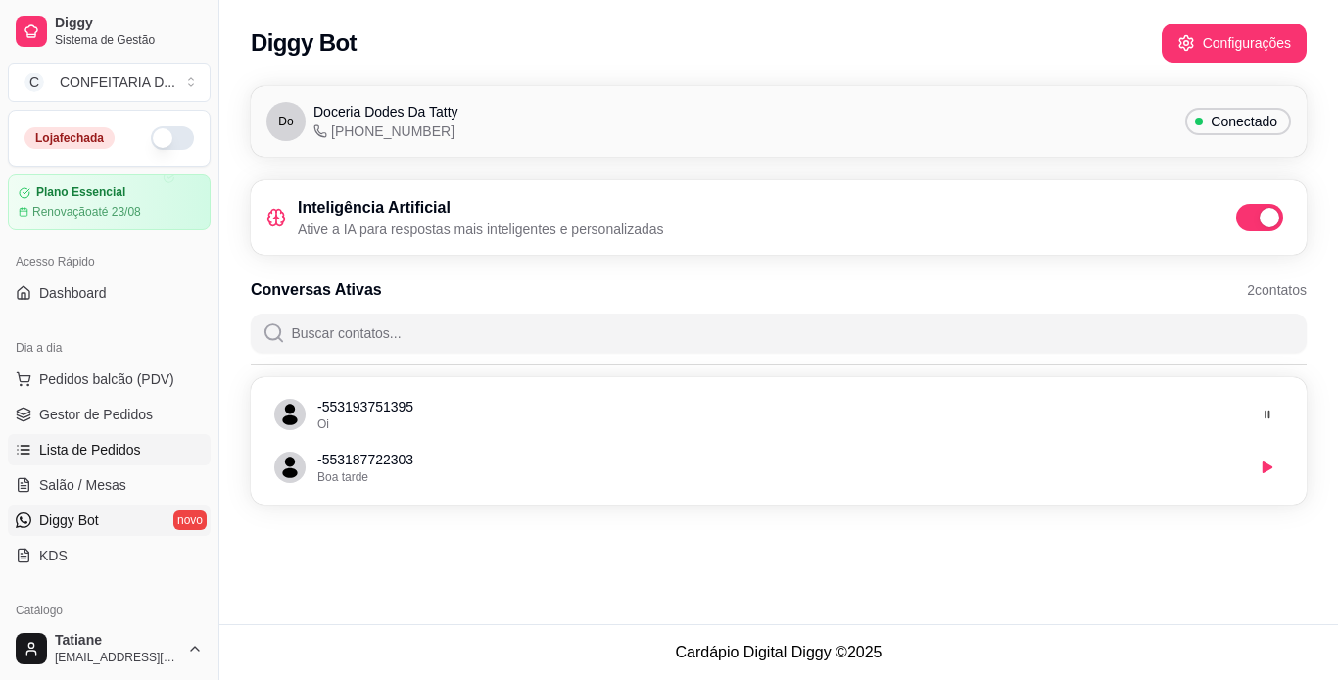
click at [111, 444] on span "Lista de Pedidos" at bounding box center [90, 450] width 102 height 20
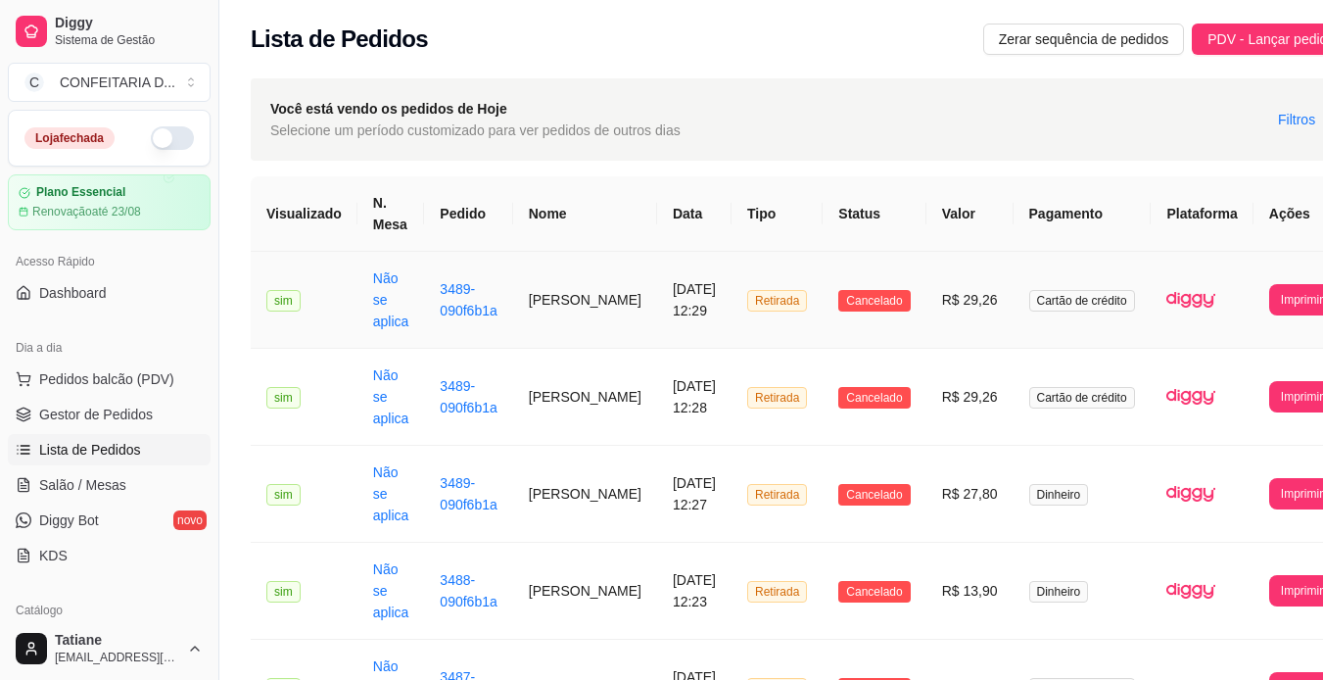
click at [527, 294] on td "[PERSON_NAME]" at bounding box center [585, 300] width 144 height 97
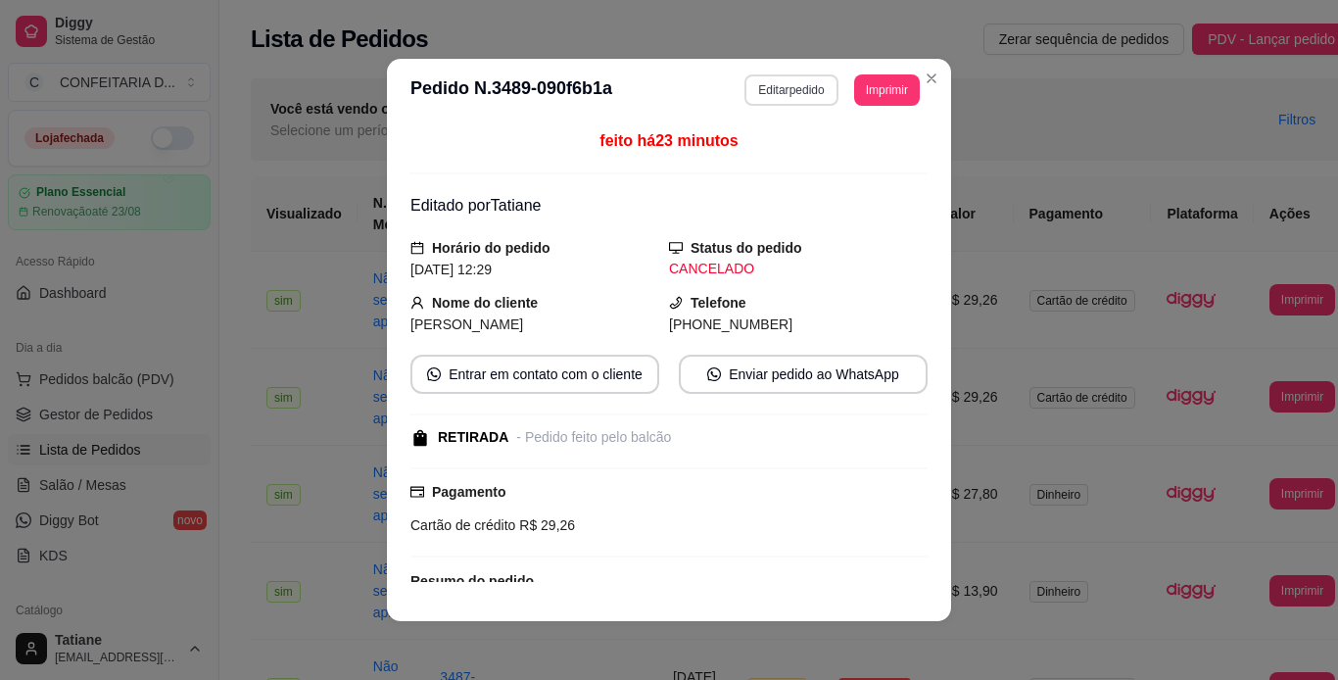
click at [805, 89] on button "Editar pedido" at bounding box center [790, 89] width 93 height 31
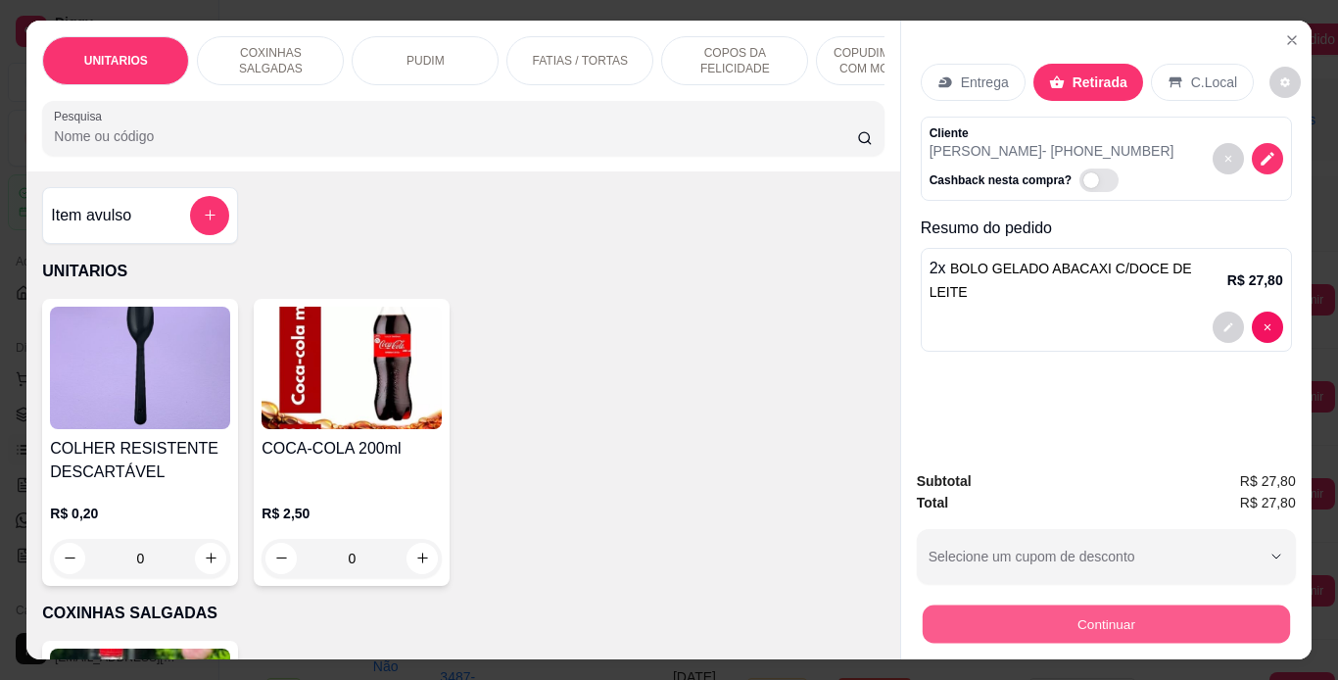
click at [1061, 613] on button "Continuar" at bounding box center [1104, 624] width 367 height 38
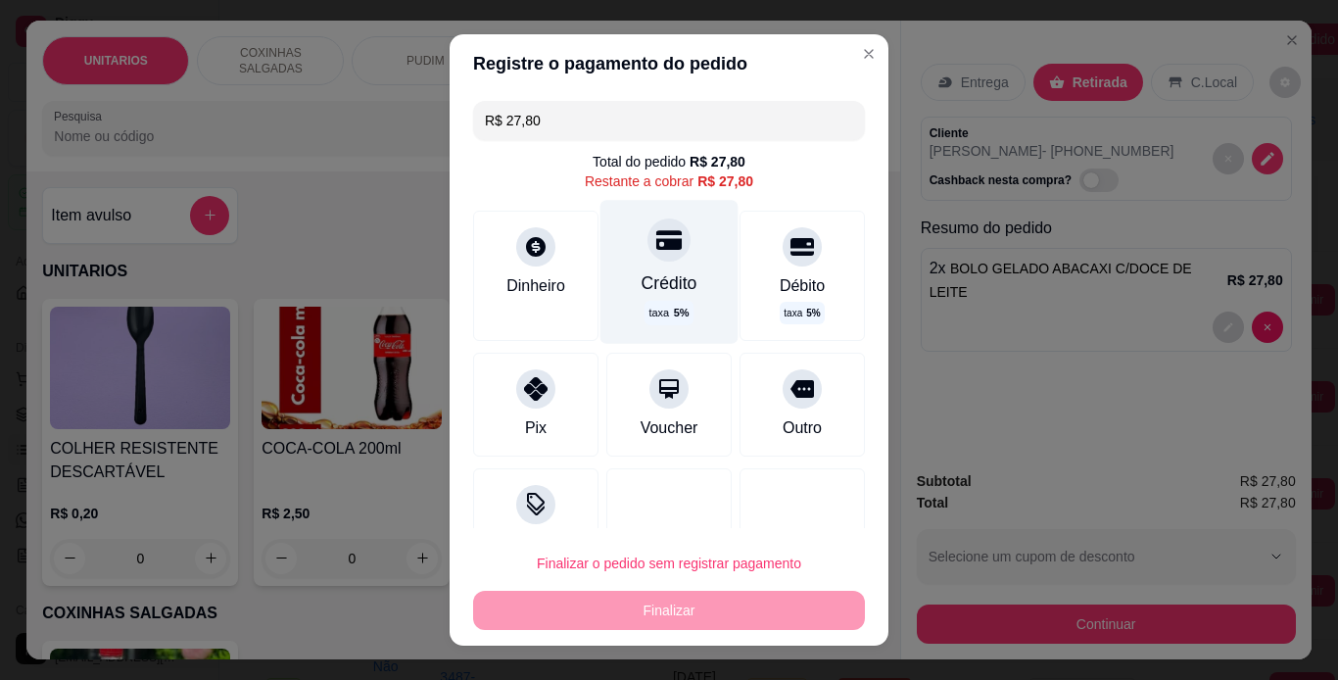
click at [647, 259] on div at bounding box center [668, 239] width 43 height 43
type input "R$ 0,00"
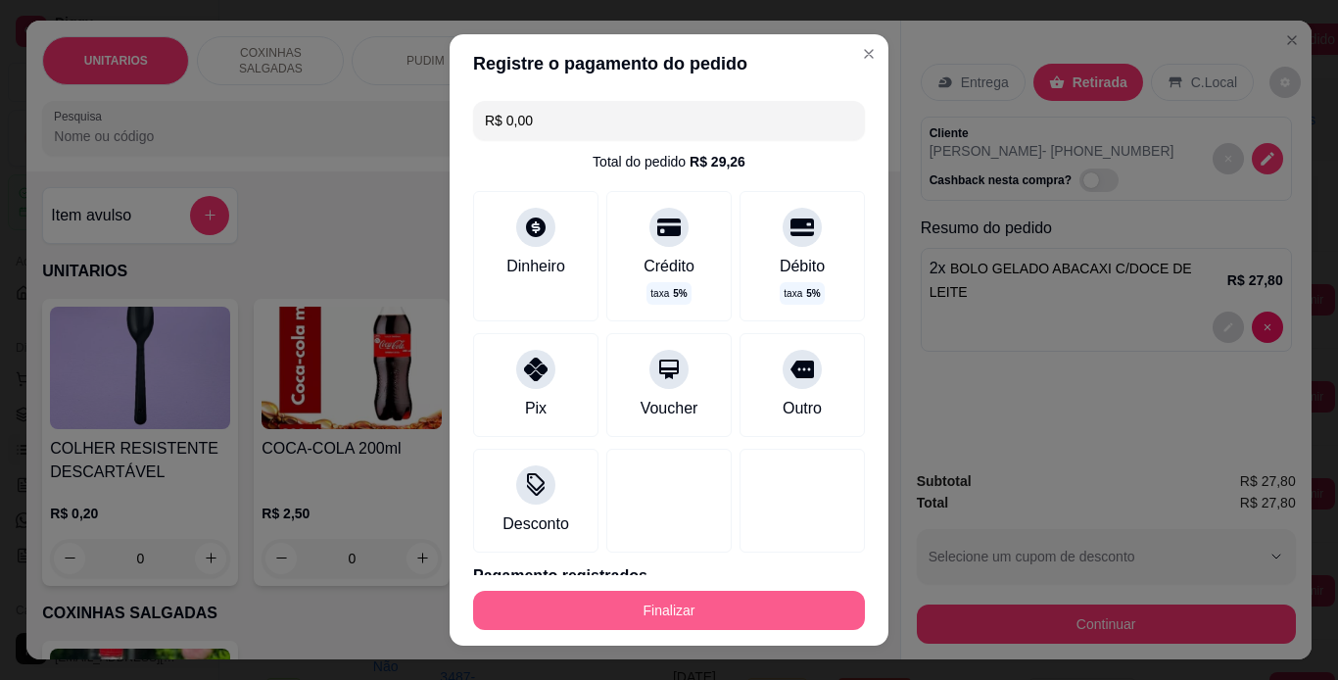
click at [709, 613] on button "Finalizar" at bounding box center [669, 609] width 392 height 39
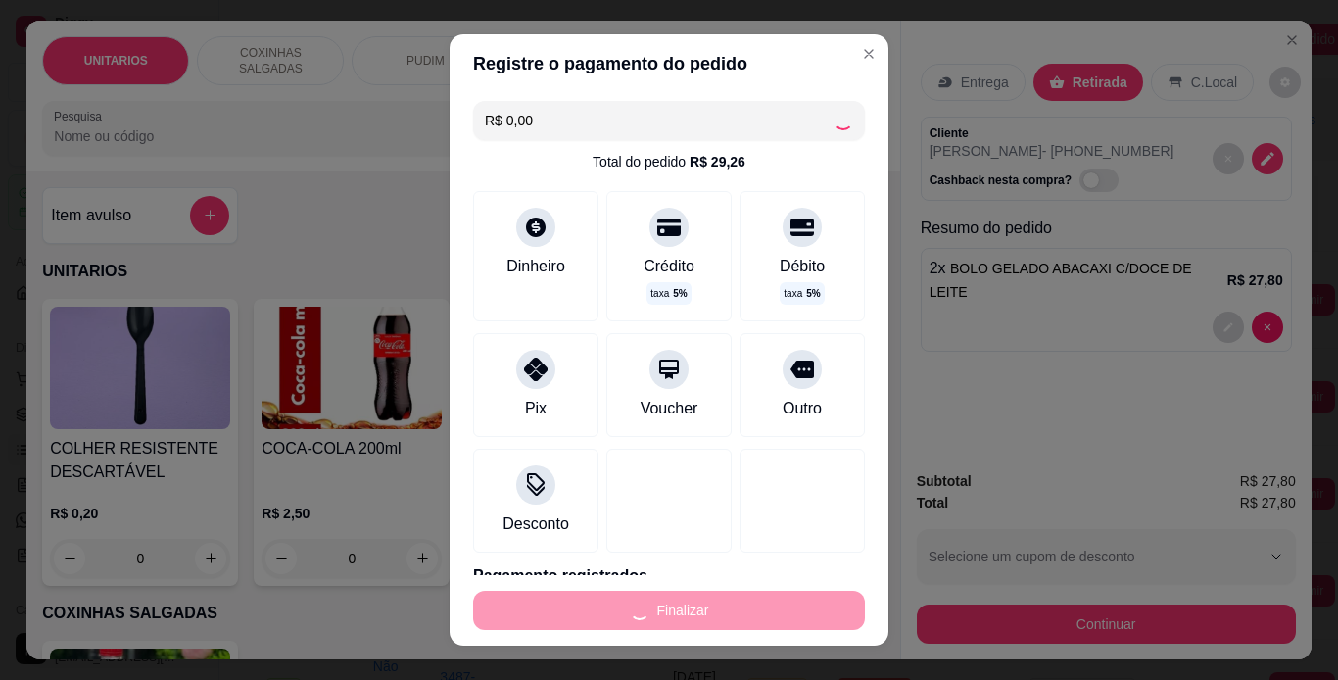
type input "0"
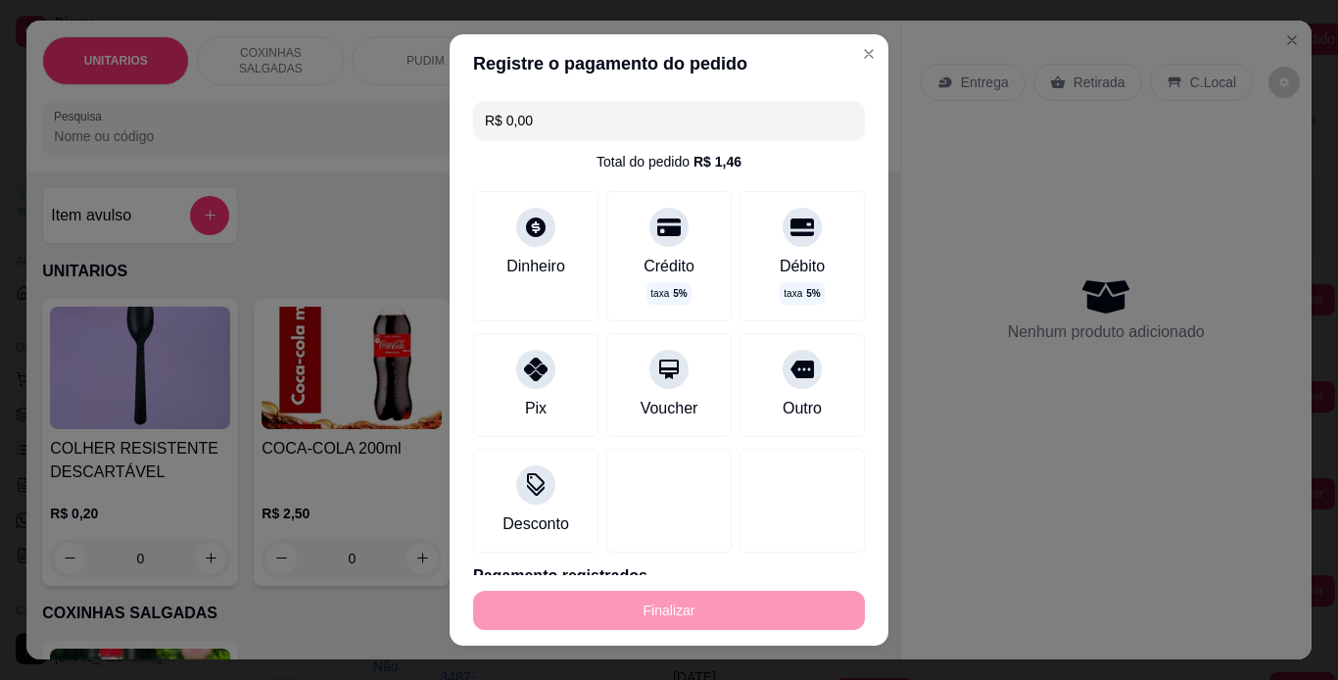
type input "-R$ 27,80"
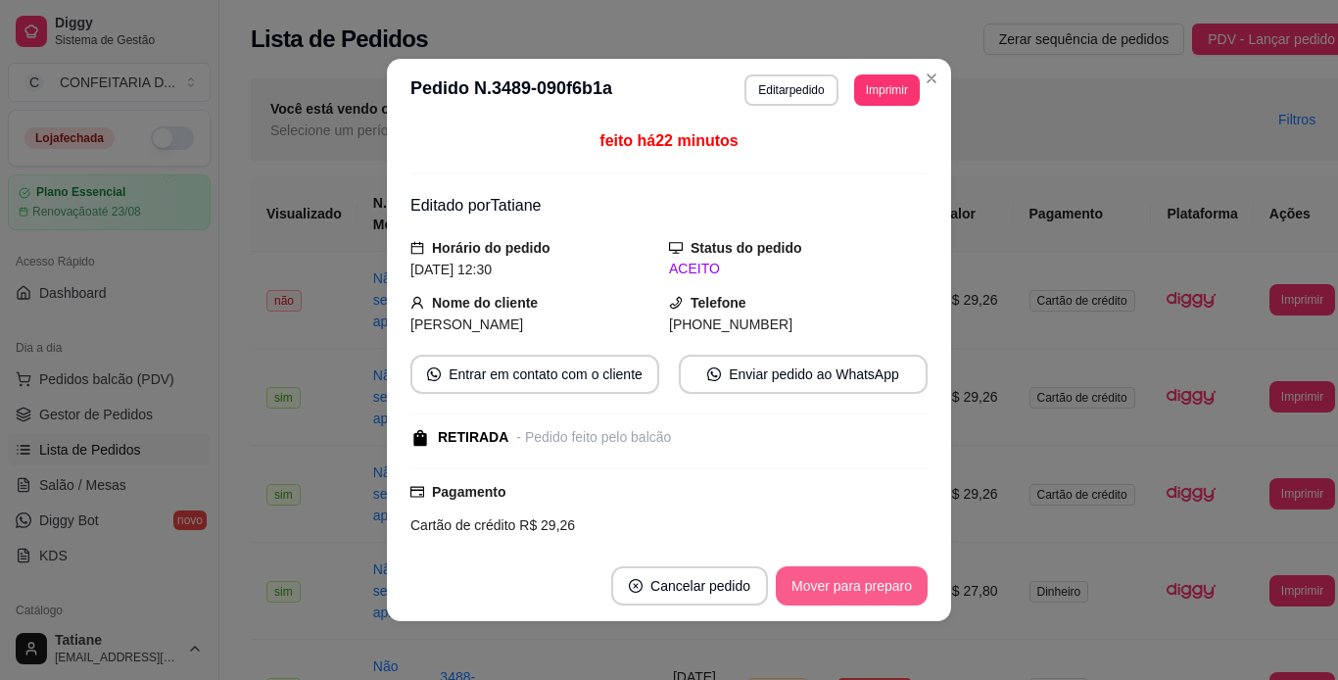
click at [863, 588] on button "Mover para preparo" at bounding box center [852, 585] width 152 height 39
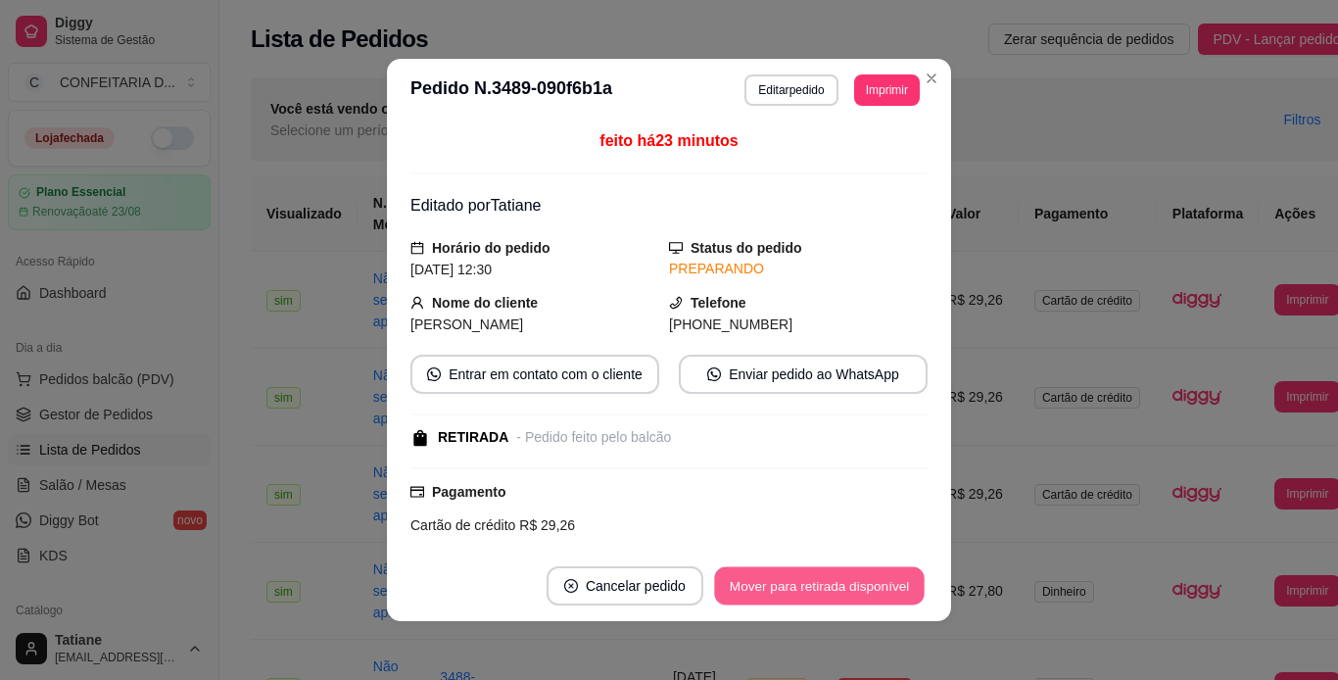
click at [863, 588] on button "Mover para retirada disponível" at bounding box center [819, 586] width 210 height 38
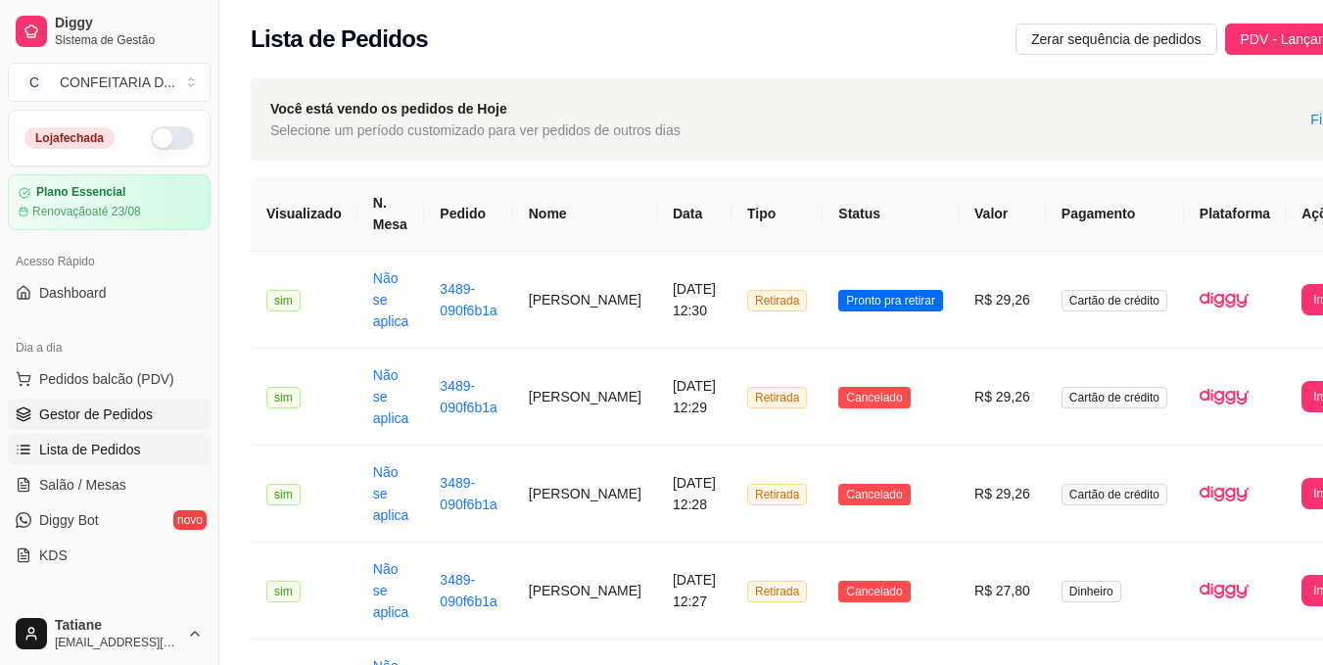
click at [82, 402] on link "Gestor de Pedidos" at bounding box center [109, 414] width 203 height 31
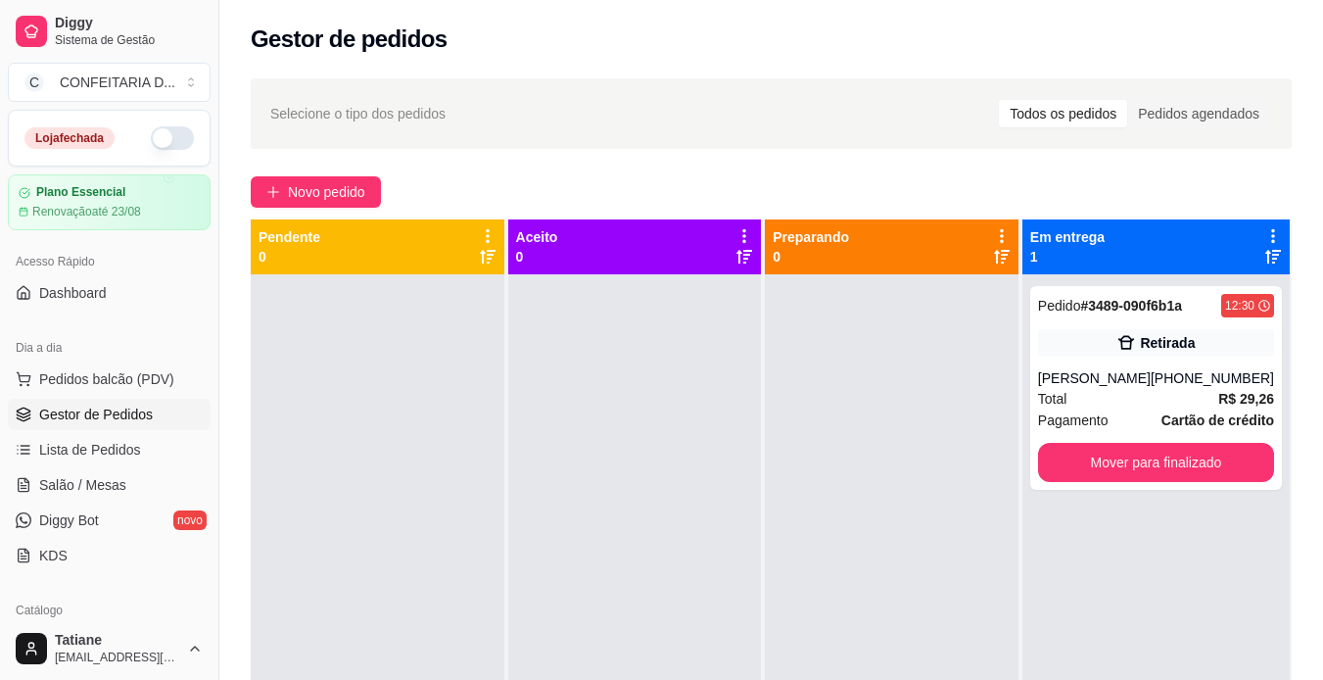
click at [955, 603] on div at bounding box center [892, 614] width 254 height 680
click at [1120, 400] on div "Total R$ 29,26" at bounding box center [1156, 399] width 236 height 22
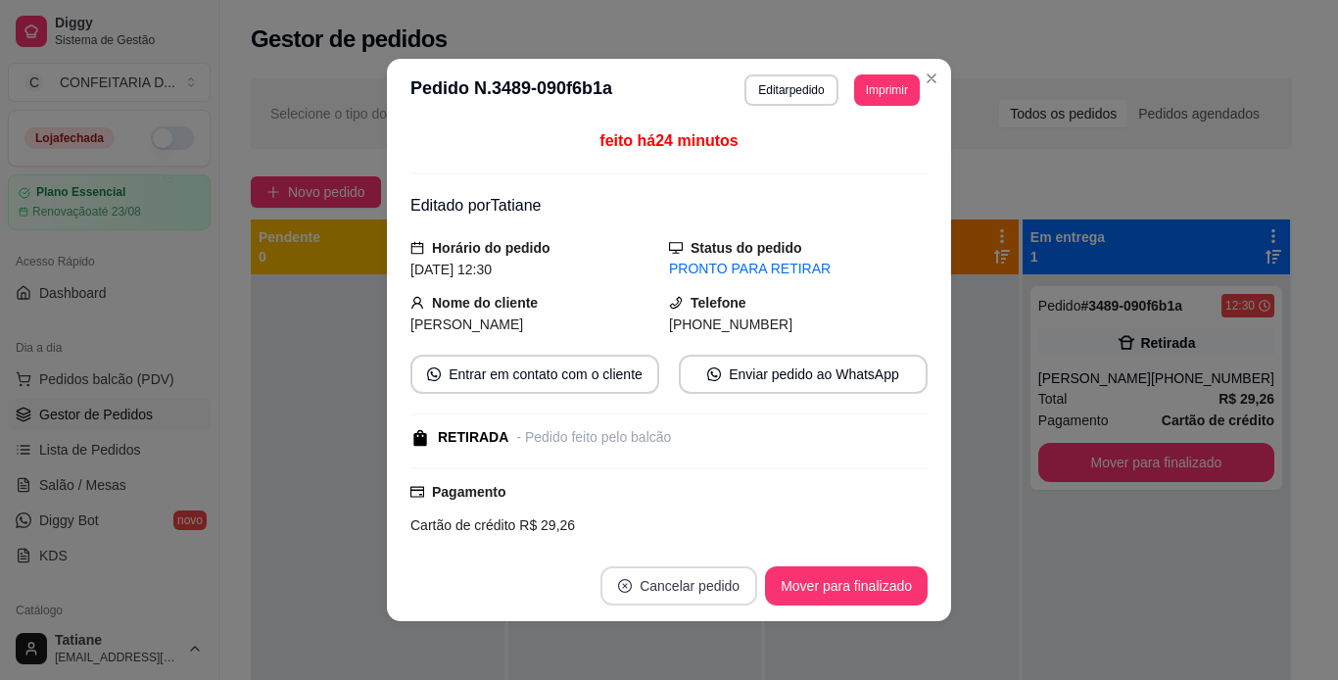
click at [704, 583] on button "Cancelar pedido" at bounding box center [678, 585] width 157 height 39
click at [708, 543] on button "Sim" at bounding box center [716, 541] width 63 height 31
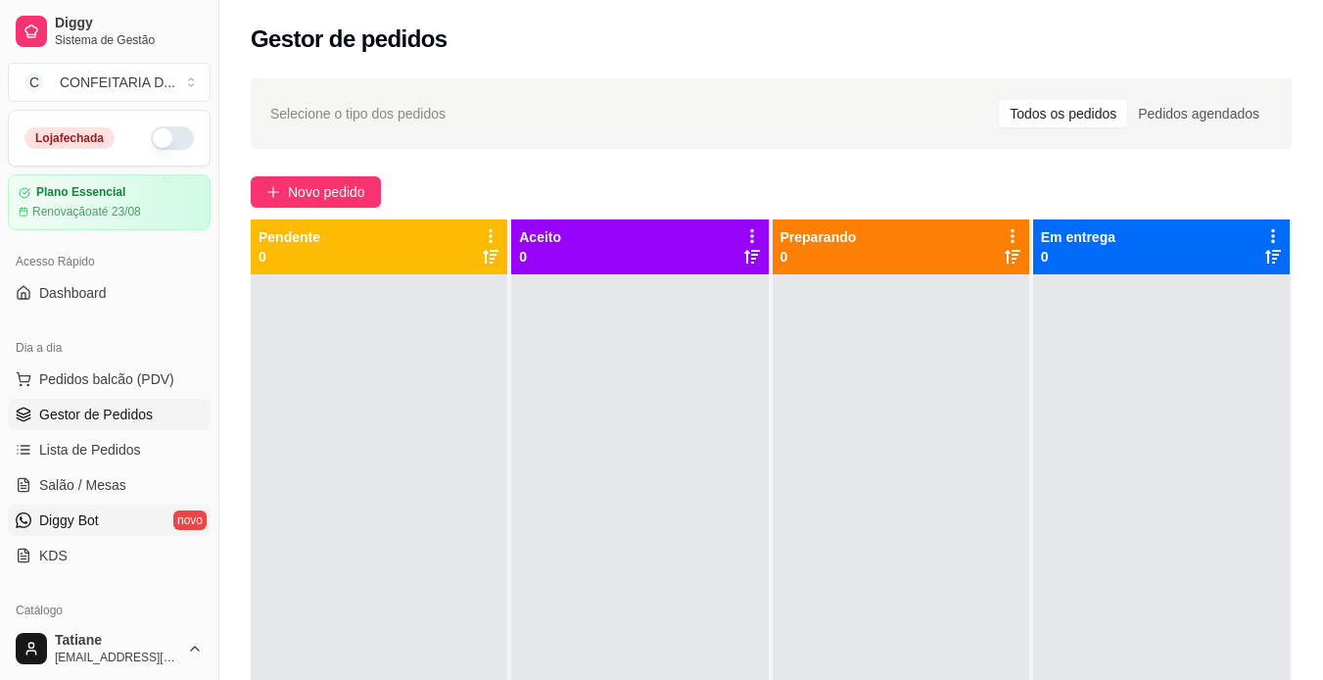
click at [118, 523] on link "Diggy Bot novo" at bounding box center [109, 519] width 203 height 31
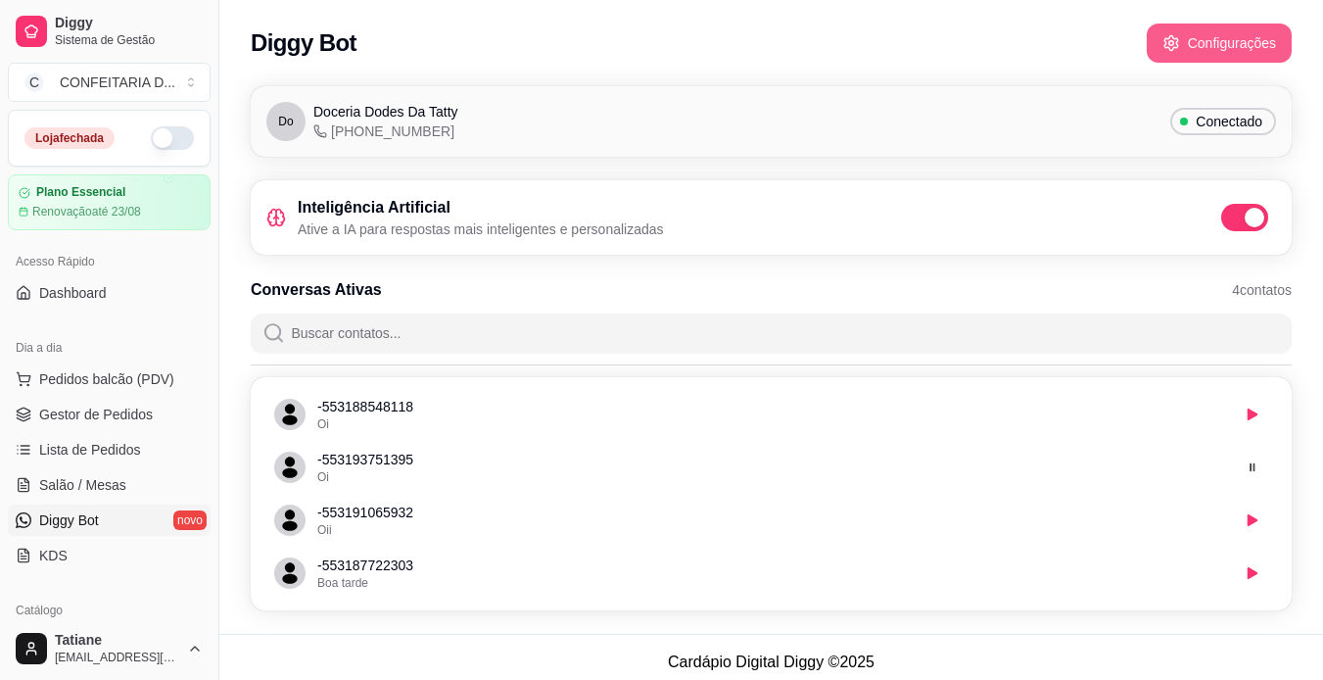
click at [1211, 43] on button "Configurações" at bounding box center [1219, 43] width 145 height 39
click at [1246, 221] on span at bounding box center [1253, 218] width 24 height 20
click at [1233, 221] on input "checkbox" at bounding box center [1226, 227] width 13 height 13
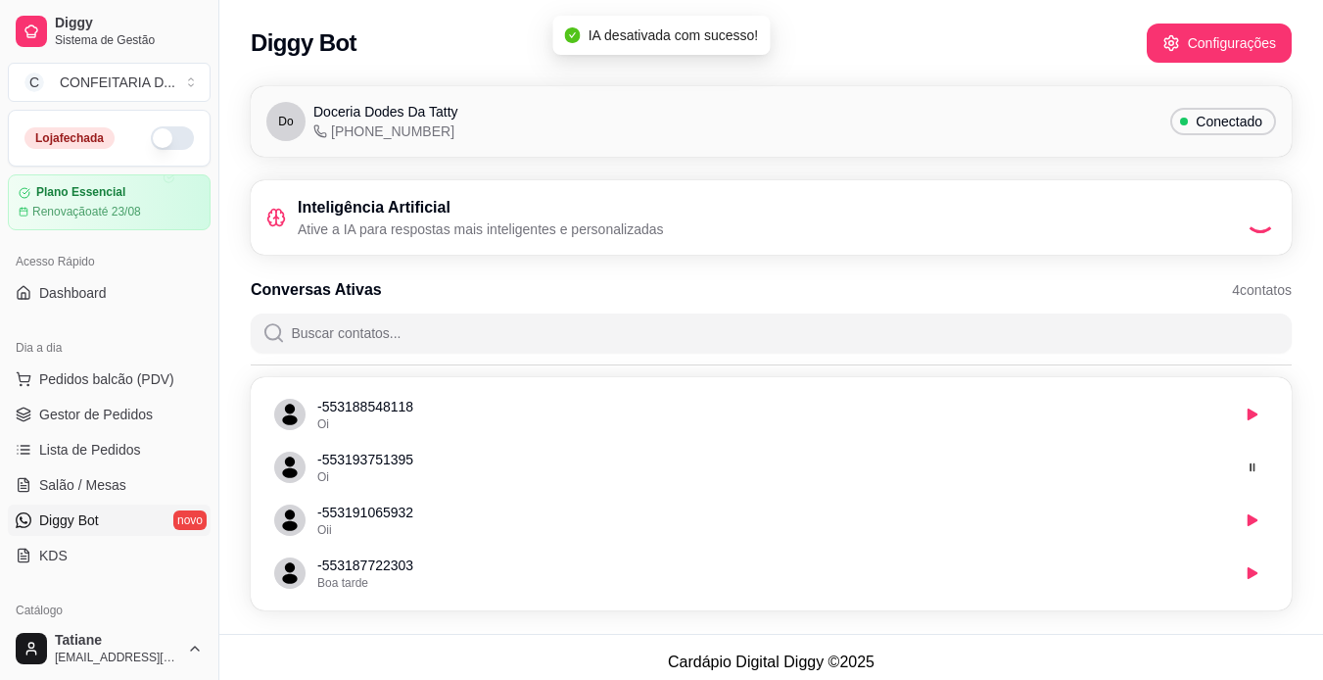
click at [262, 293] on h3 "Conversas Ativas" at bounding box center [316, 290] width 131 height 24
drag, startPoint x: 255, startPoint y: 288, endPoint x: 406, endPoint y: 290, distance: 151.8
click at [406, 290] on div "Conversas Ativas 4 contatos" at bounding box center [771, 290] width 1041 height 24
click at [409, 290] on div "Conversas Ativas 4 contatos" at bounding box center [771, 290] width 1041 height 24
click at [248, 165] on div "Do Doceria Dodes Da Tatty [PHONE_NUMBER] Conectado Inteligência Artificial Ativ…" at bounding box center [771, 353] width 1104 height 559
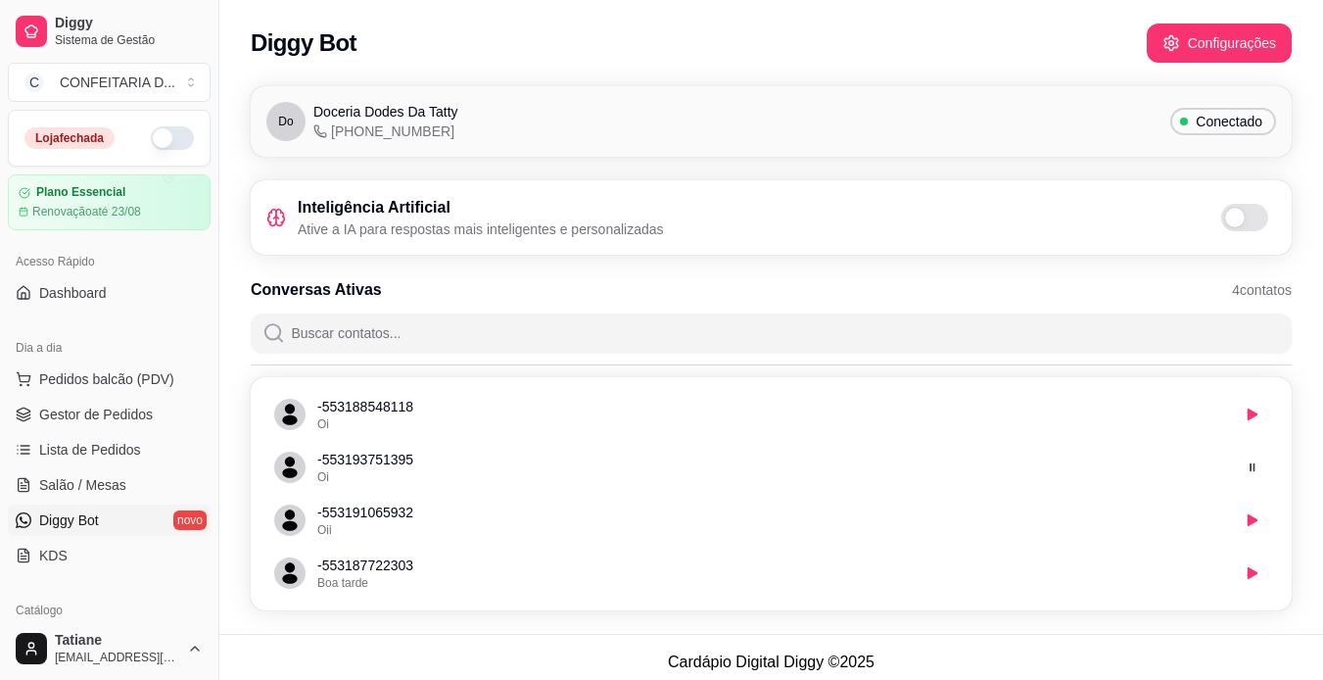
click at [1267, 291] on span "4 contatos" at bounding box center [1262, 290] width 60 height 20
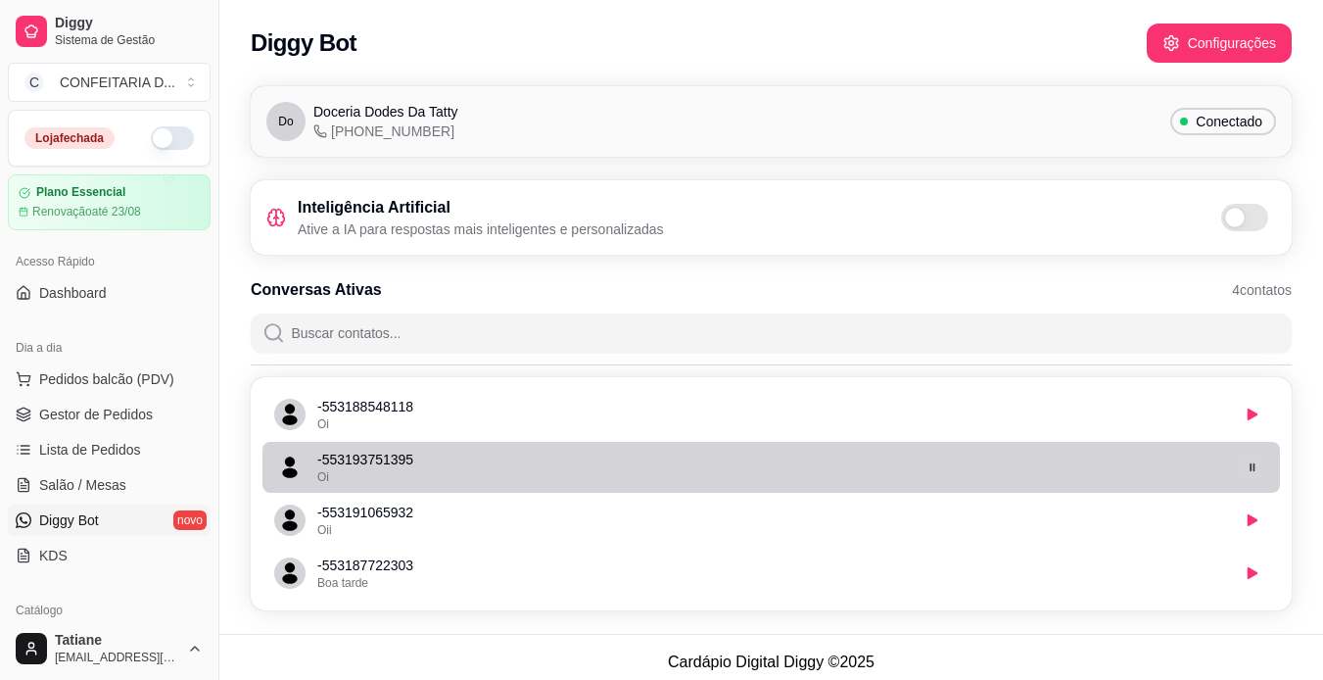
click at [1257, 469] on icon "button" at bounding box center [1252, 467] width 12 height 12
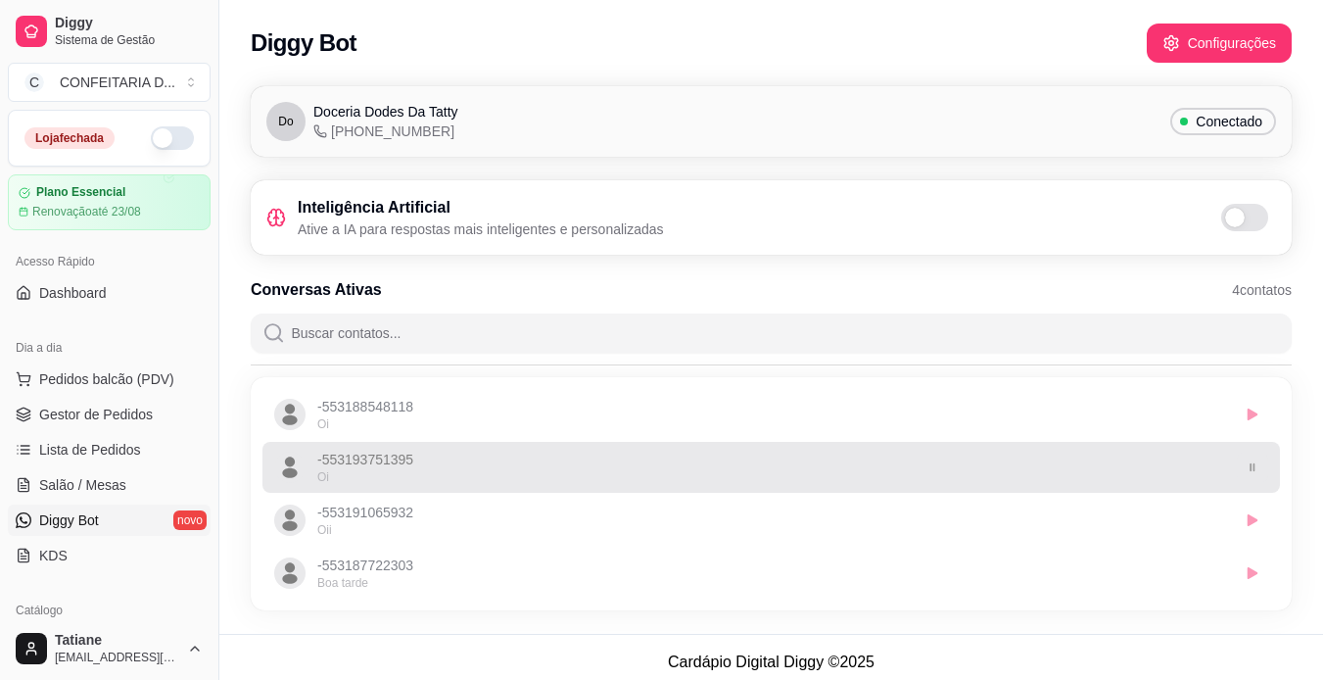
click at [1254, 468] on icon "button" at bounding box center [1252, 466] width 4 height 7
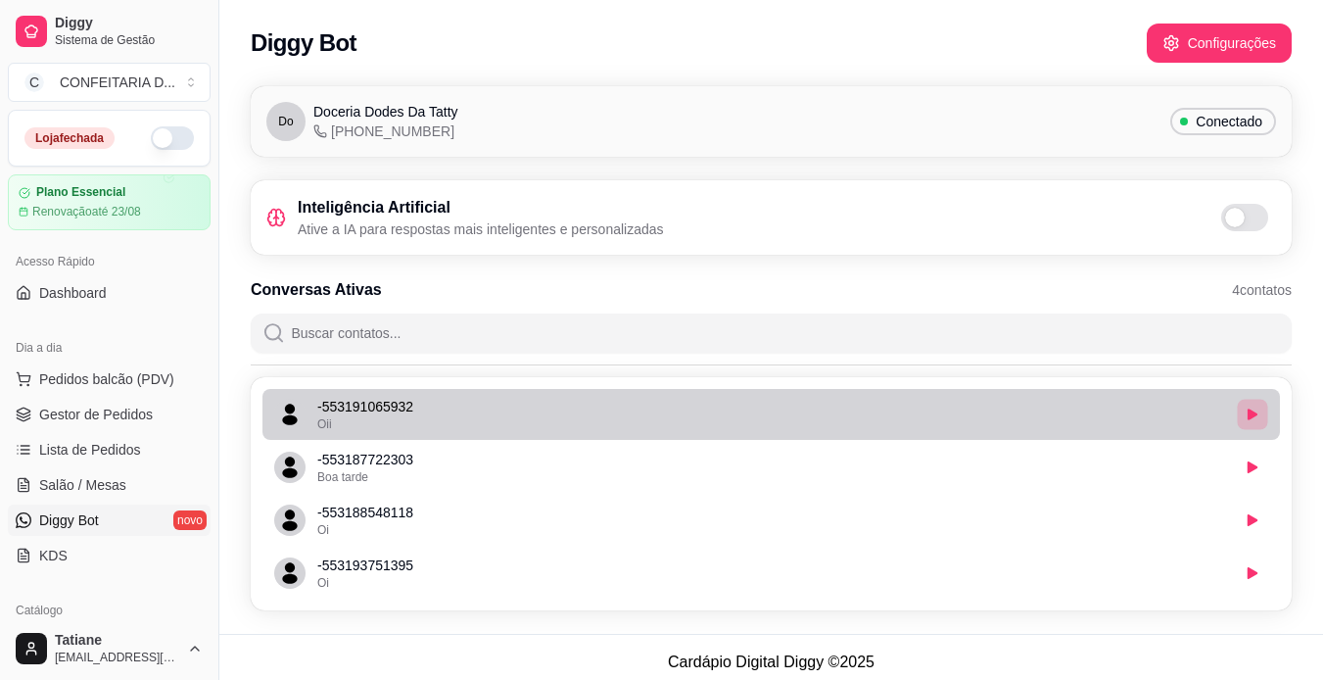
click at [1255, 411] on icon "button" at bounding box center [1252, 414] width 12 height 12
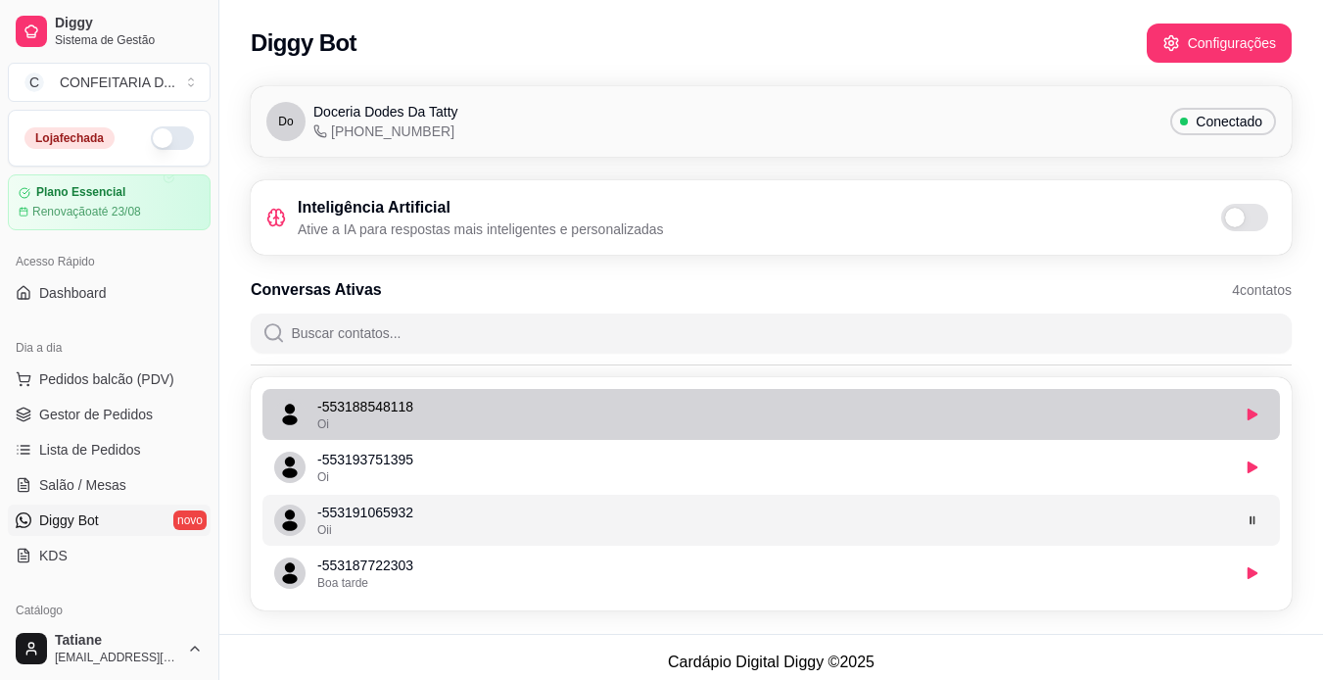
scroll to position [10, 0]
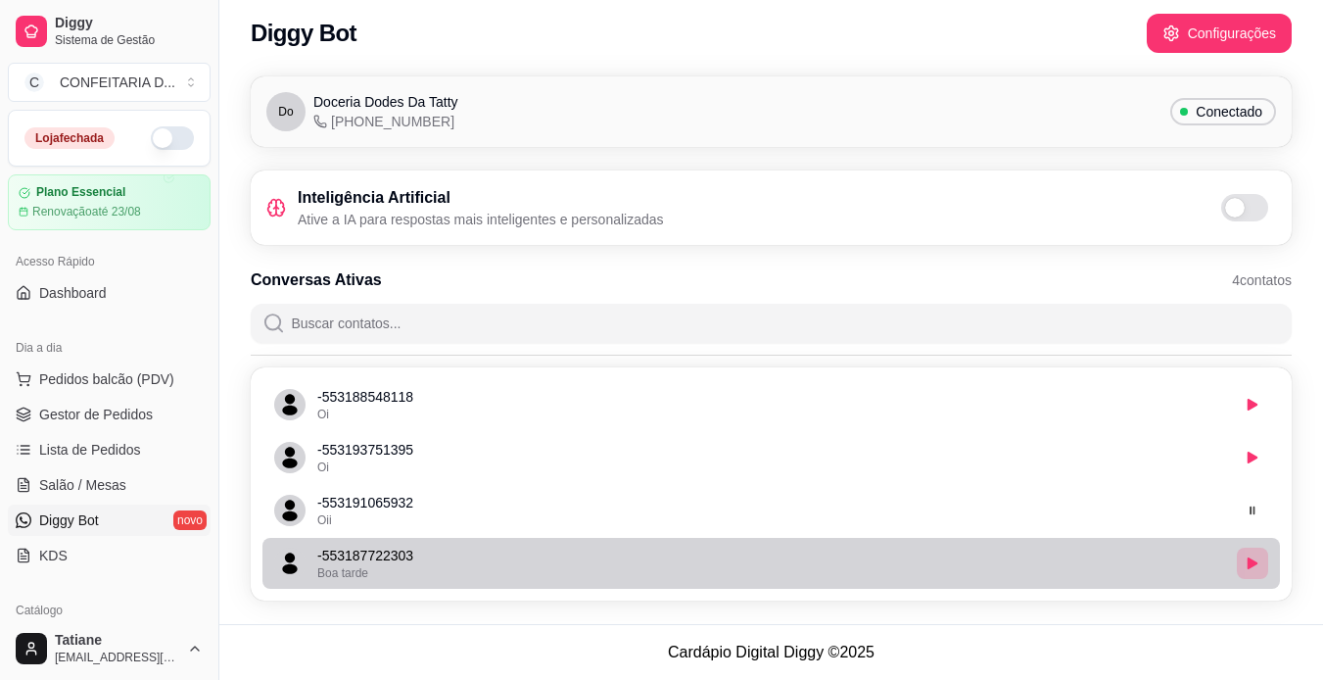
click at [1247, 560] on icon "button" at bounding box center [1252, 563] width 10 height 12
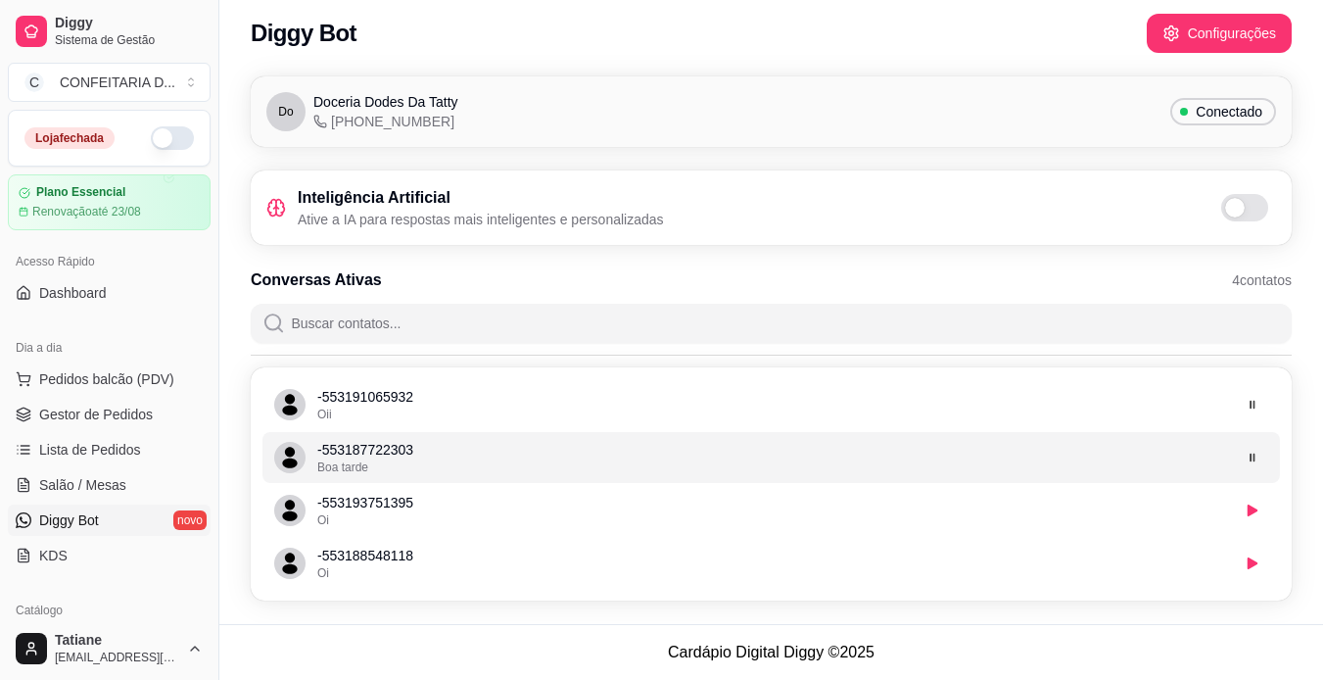
click at [1240, 210] on span at bounding box center [1235, 208] width 20 height 20
click at [1233, 212] on input "checkbox" at bounding box center [1226, 218] width 13 height 13
click at [87, 39] on span "Sistema de Gestão" at bounding box center [129, 40] width 148 height 16
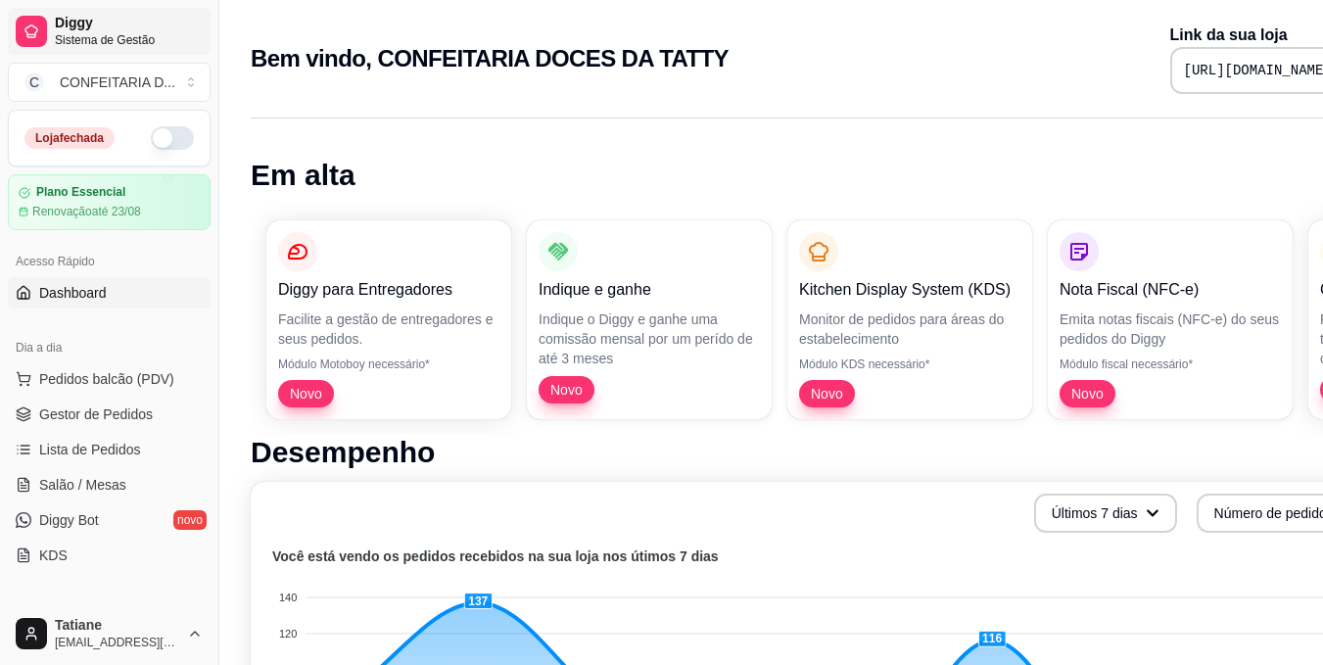
click at [92, 32] on span "Sistema de Gestão" at bounding box center [129, 40] width 148 height 16
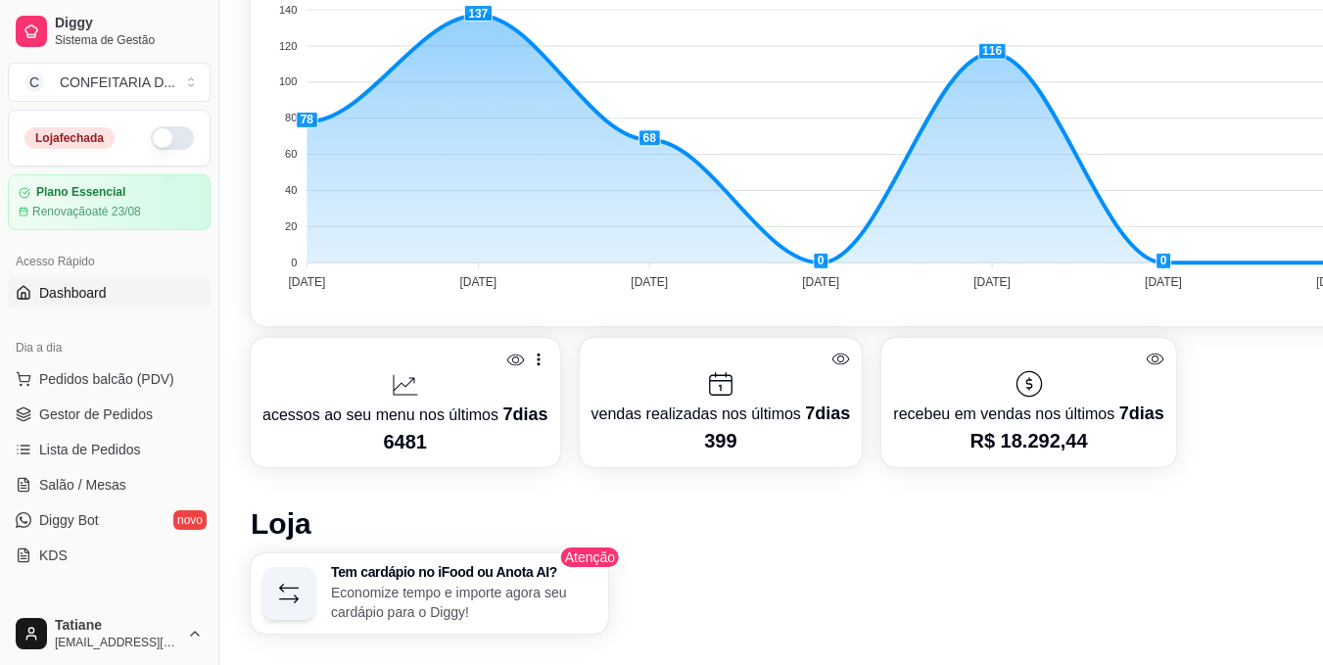
scroll to position [490, 0]
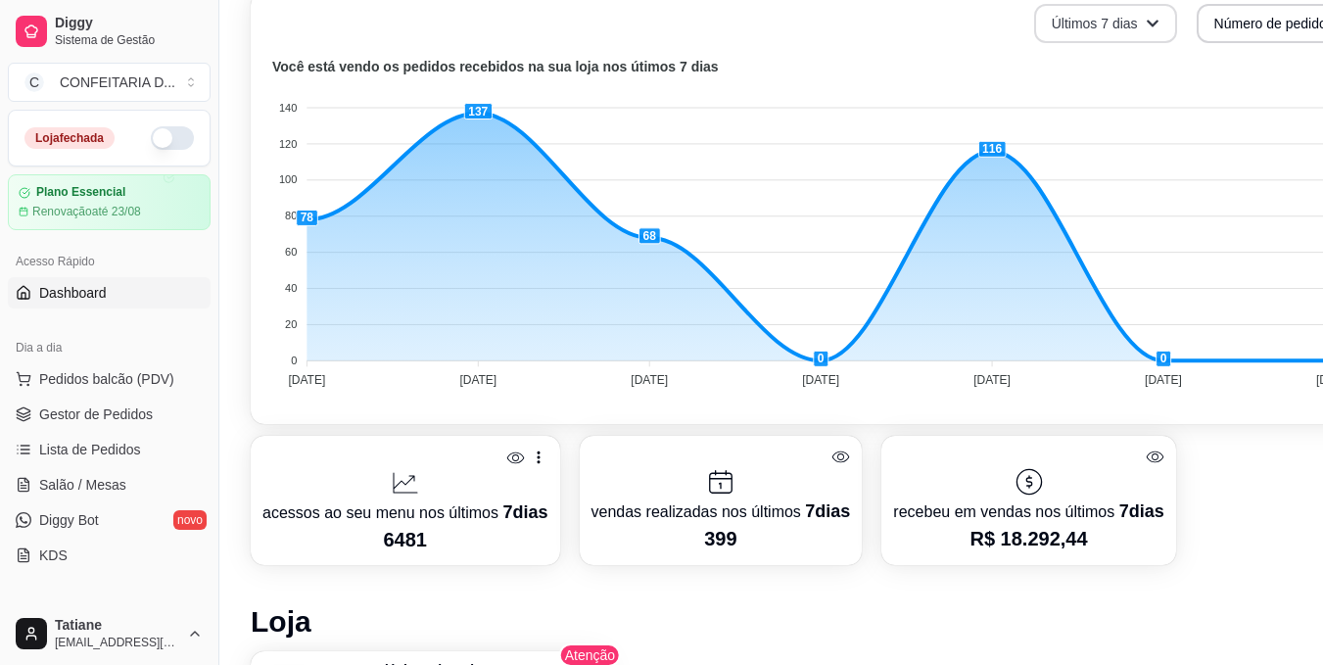
click at [1146, 17] on icon "button" at bounding box center [1153, 24] width 14 height 14
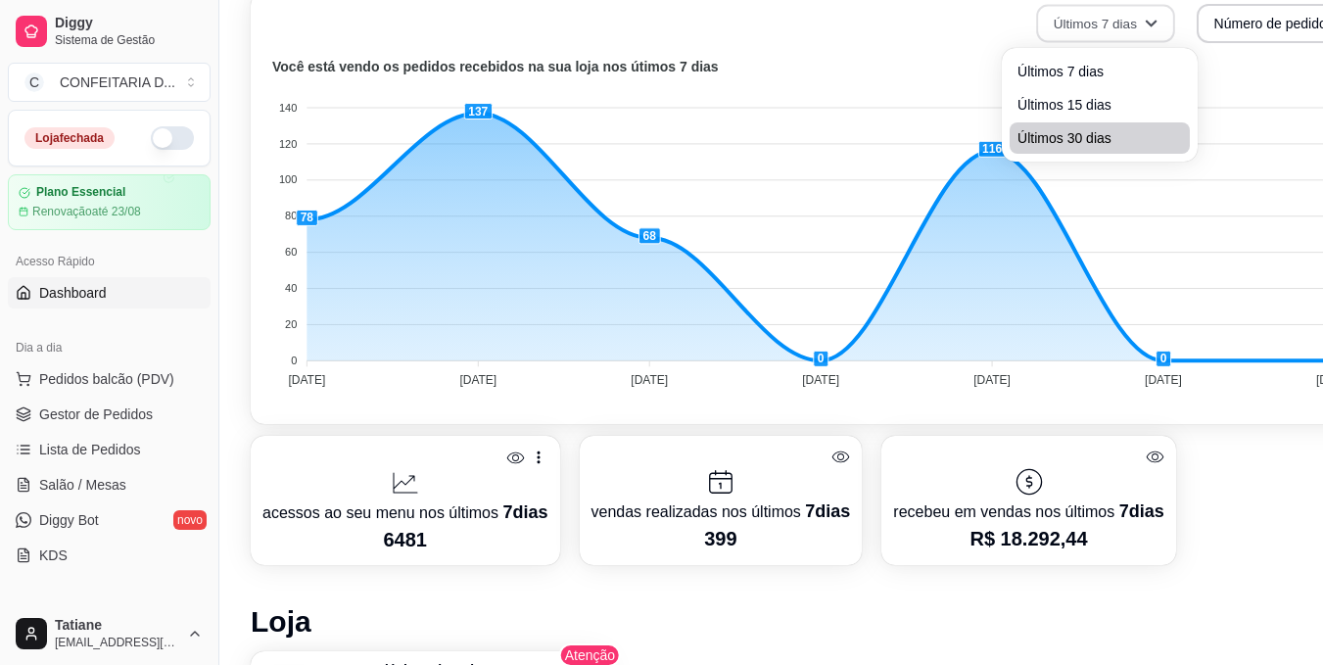
click at [1081, 138] on span "Últimos 30 dias" at bounding box center [1099, 138] width 165 height 20
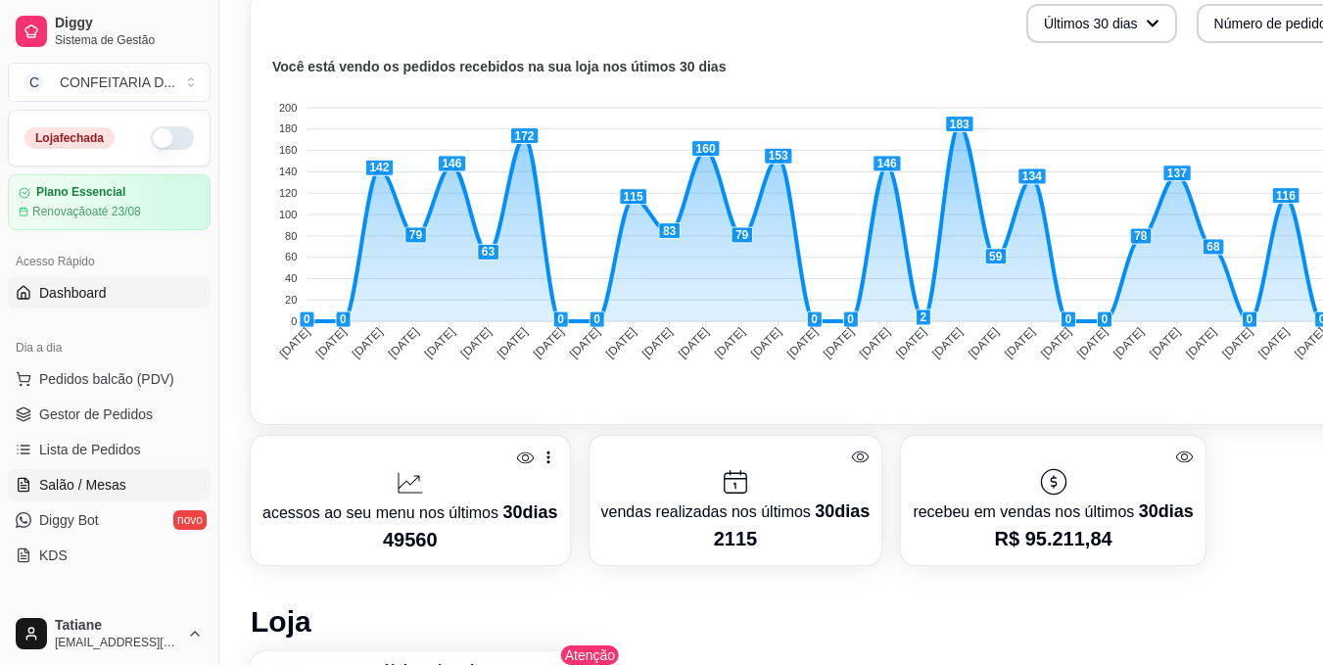
click at [93, 480] on span "Salão / Mesas" at bounding box center [82, 485] width 87 height 20
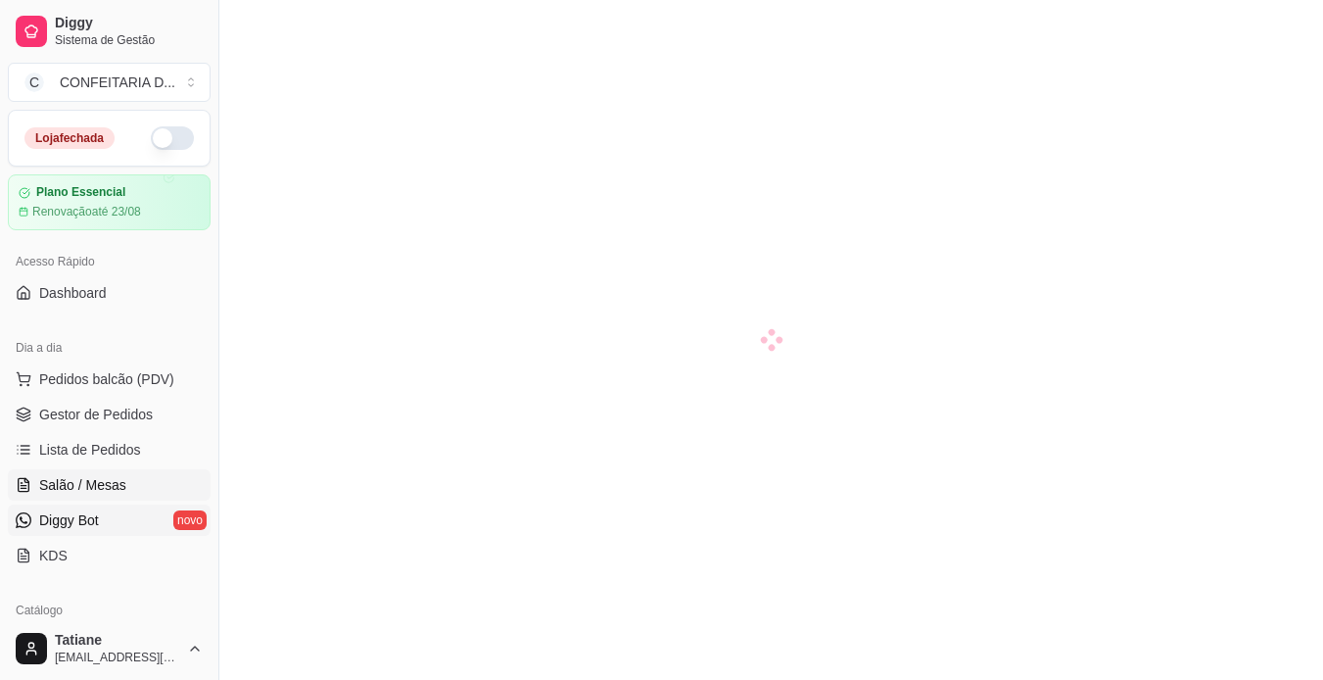
click at [92, 513] on span "Diggy Bot" at bounding box center [69, 520] width 60 height 20
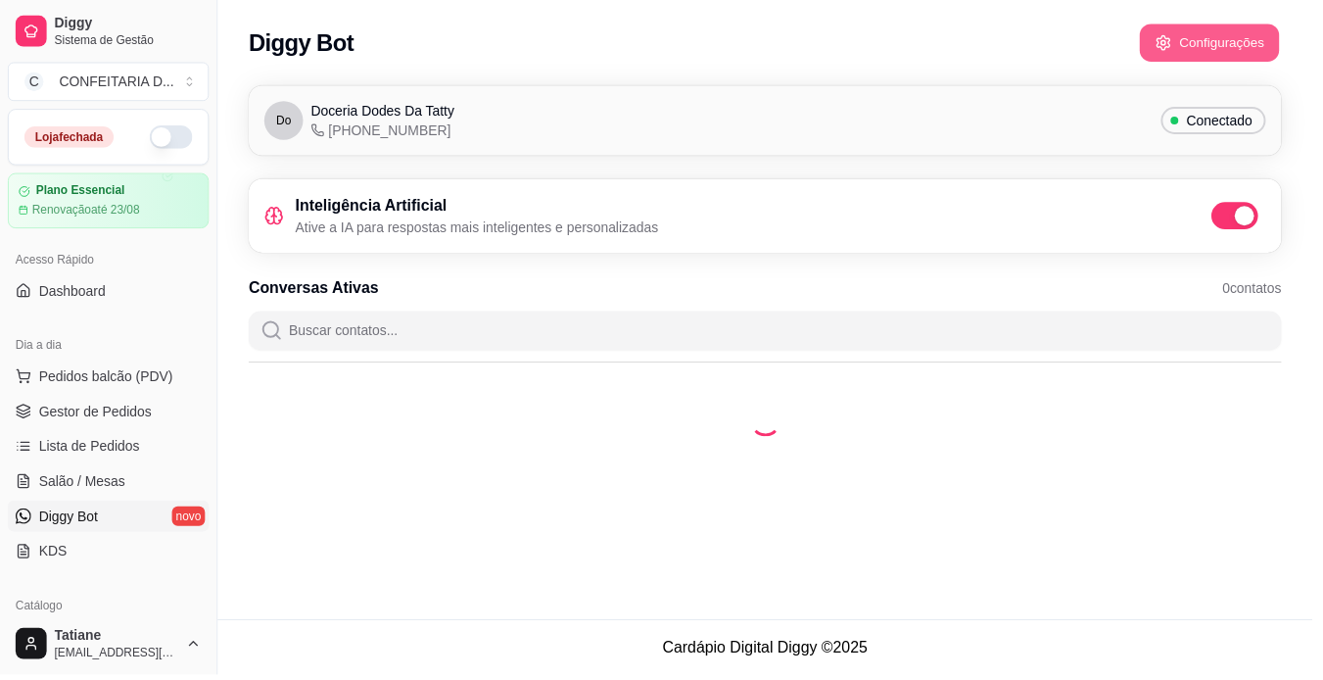
click at [1246, 35] on button "Configurações" at bounding box center [1219, 43] width 141 height 38
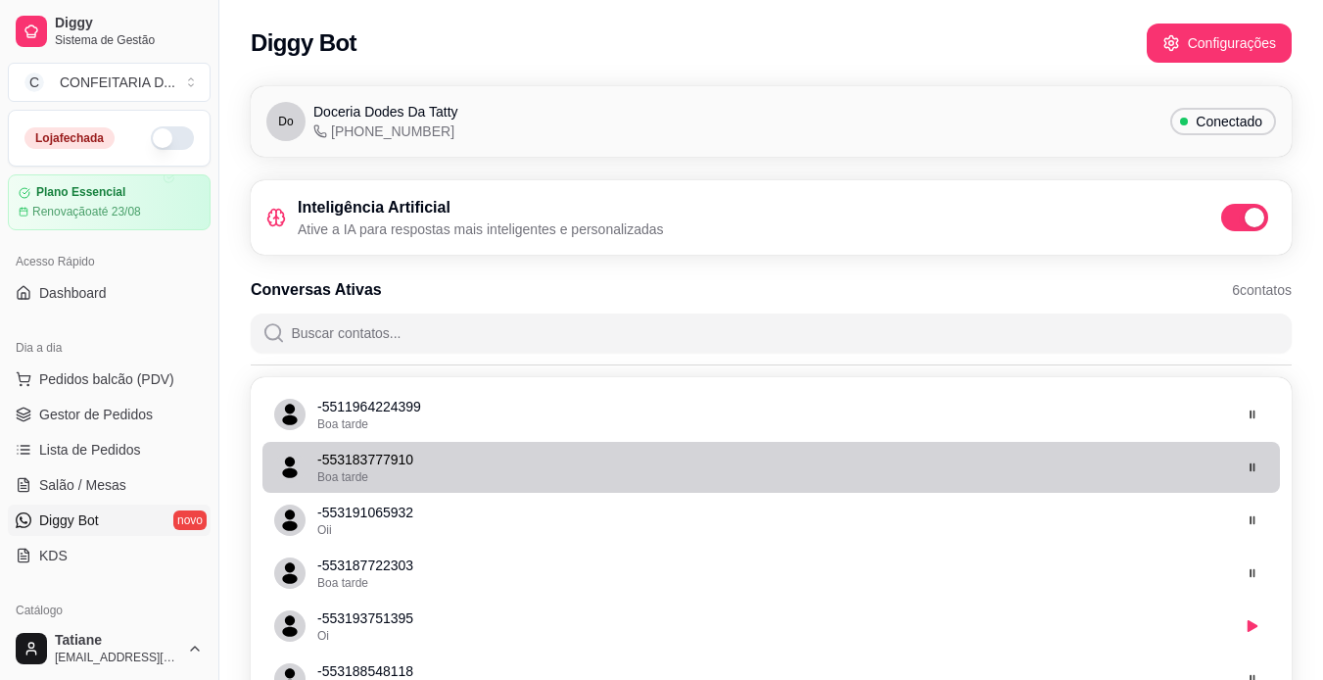
scroll to position [116, 0]
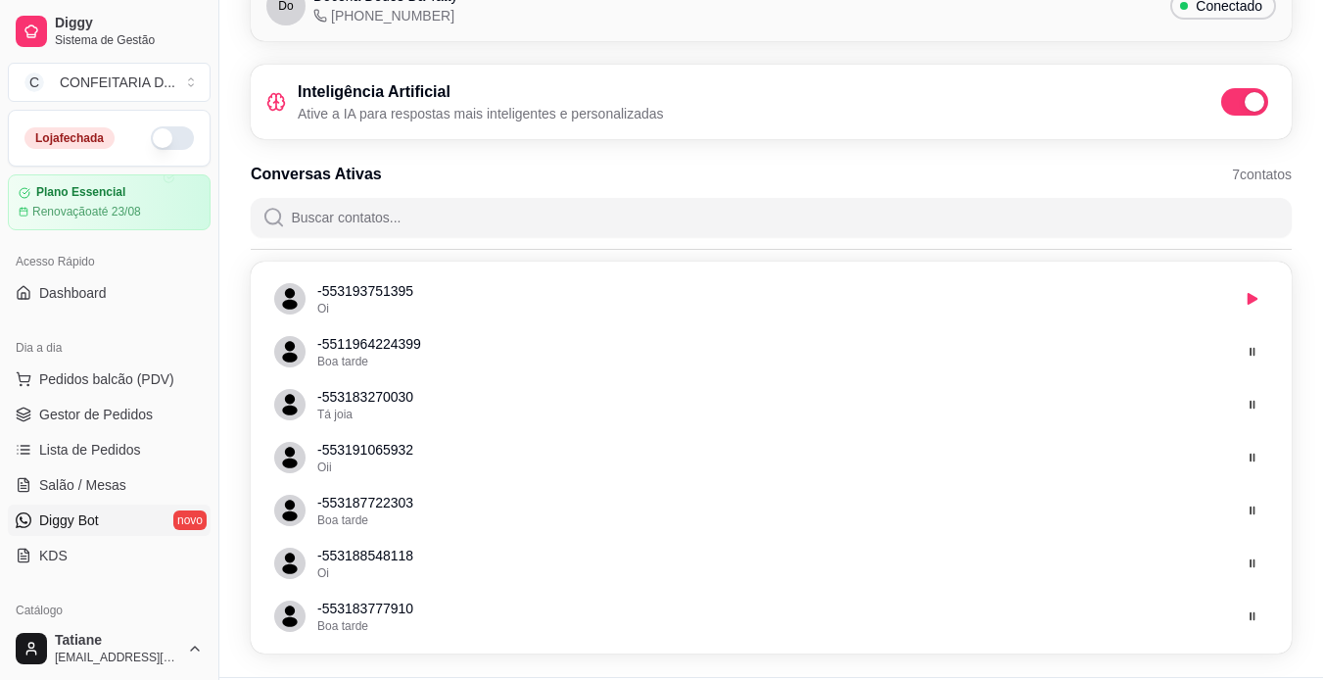
click at [129, 521] on link "Diggy Bot novo" at bounding box center [109, 519] width 203 height 31
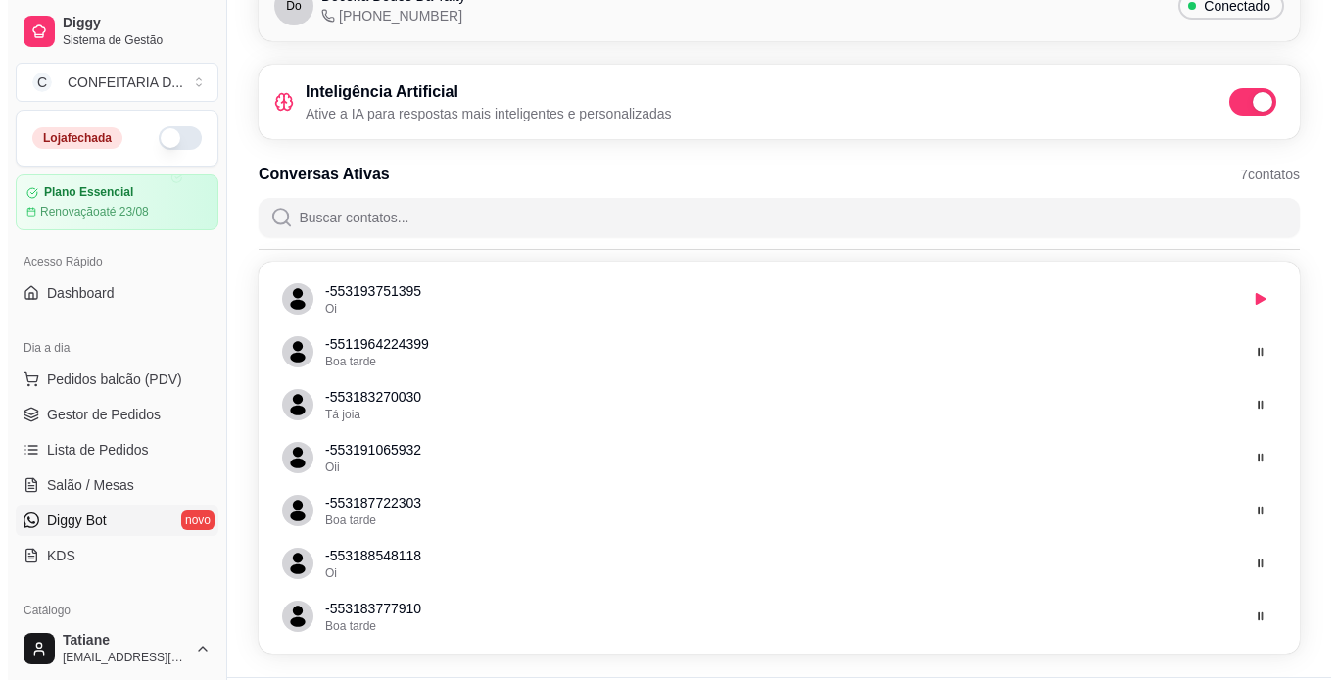
scroll to position [0, 0]
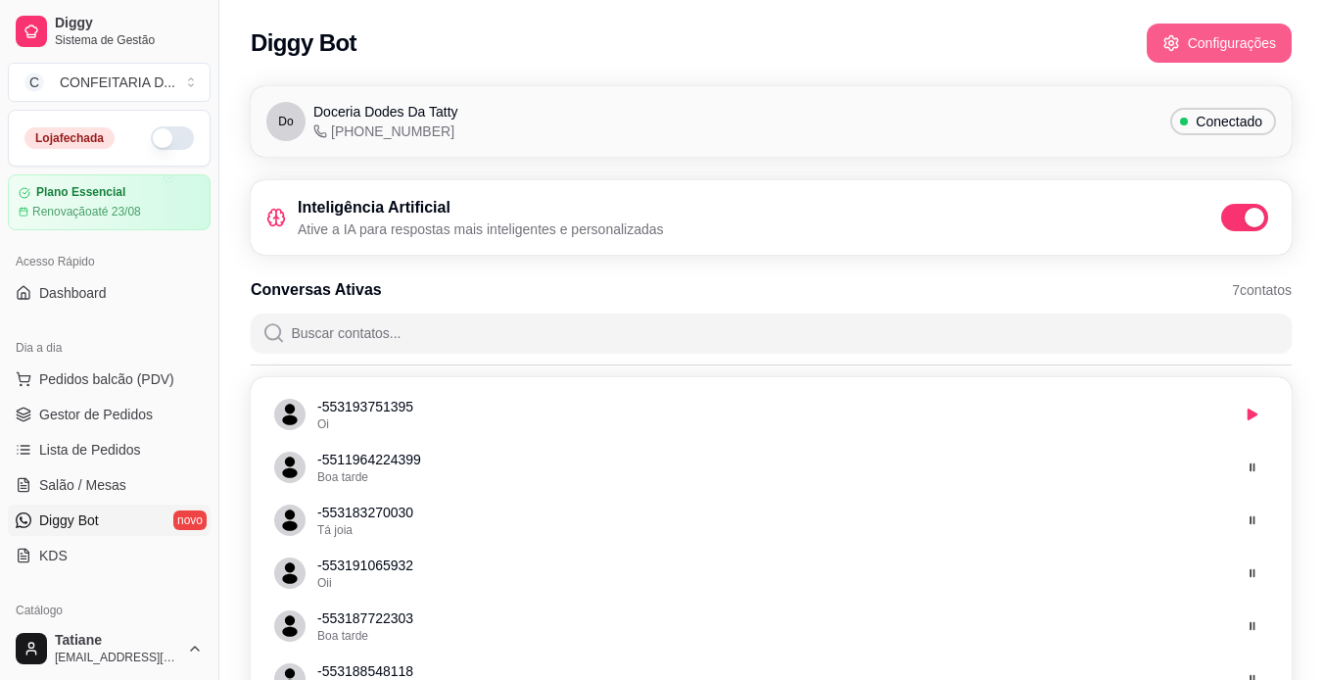
click at [1199, 39] on button "Configurações" at bounding box center [1219, 43] width 145 height 39
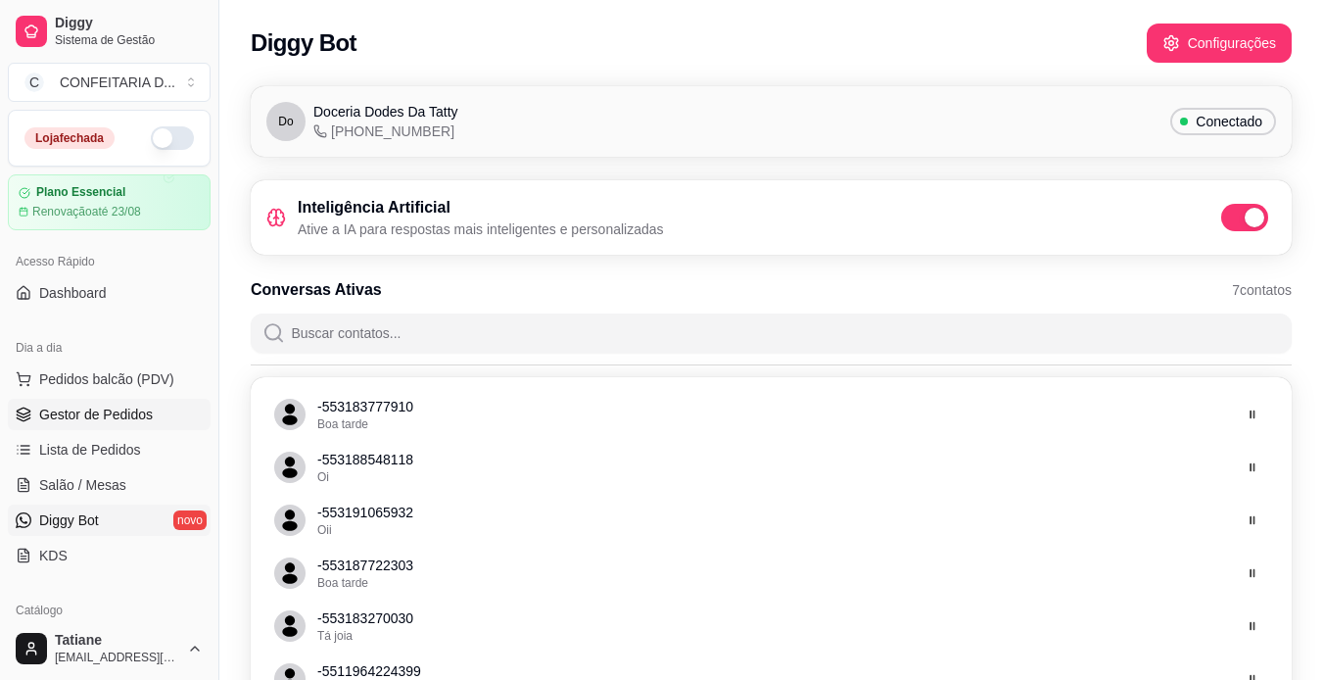
click at [104, 422] on span "Gestor de Pedidos" at bounding box center [96, 414] width 114 height 20
